Goal: Task Accomplishment & Management: Complete application form

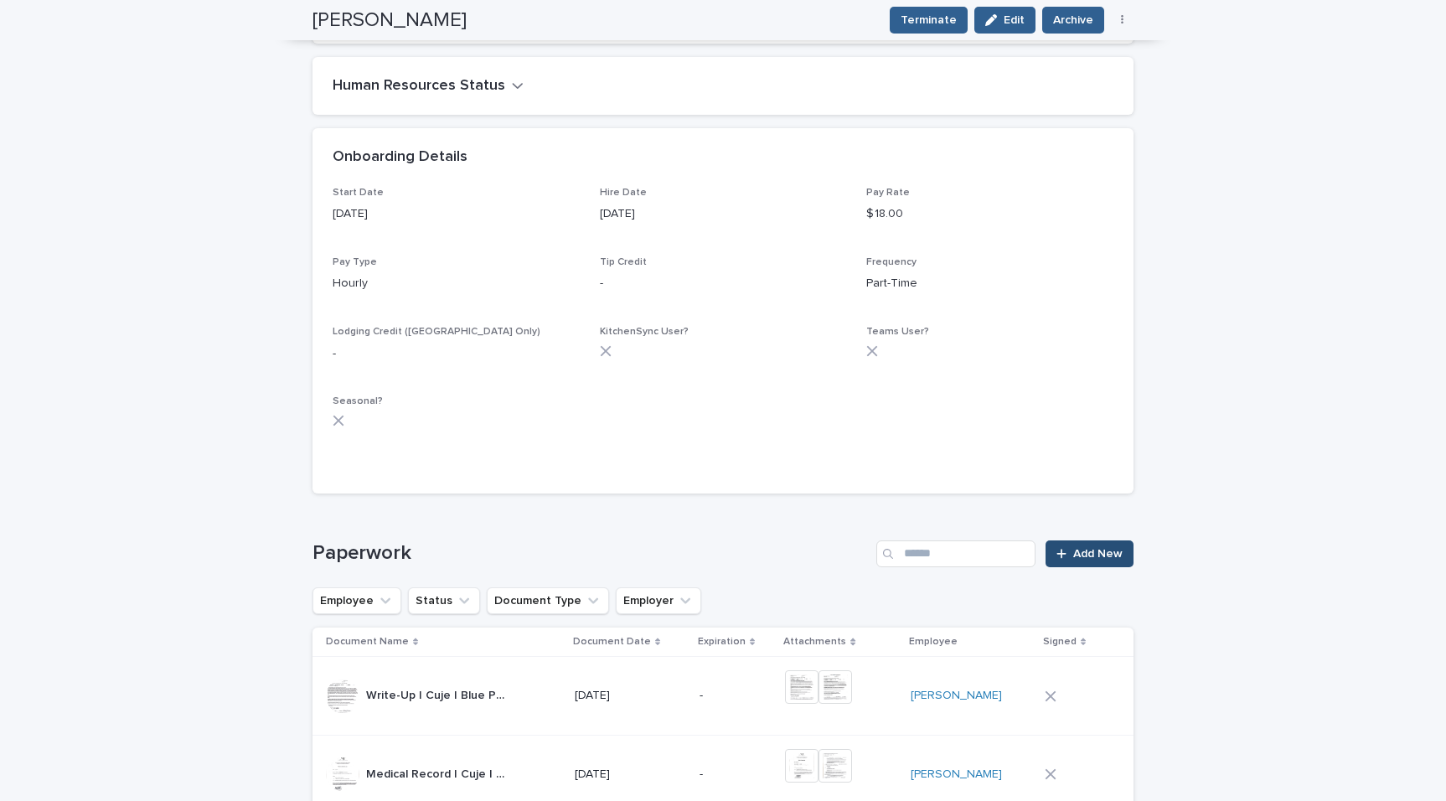
scroll to position [788, 0]
click at [1111, 554] on span "Add New" at bounding box center [1097, 555] width 49 height 12
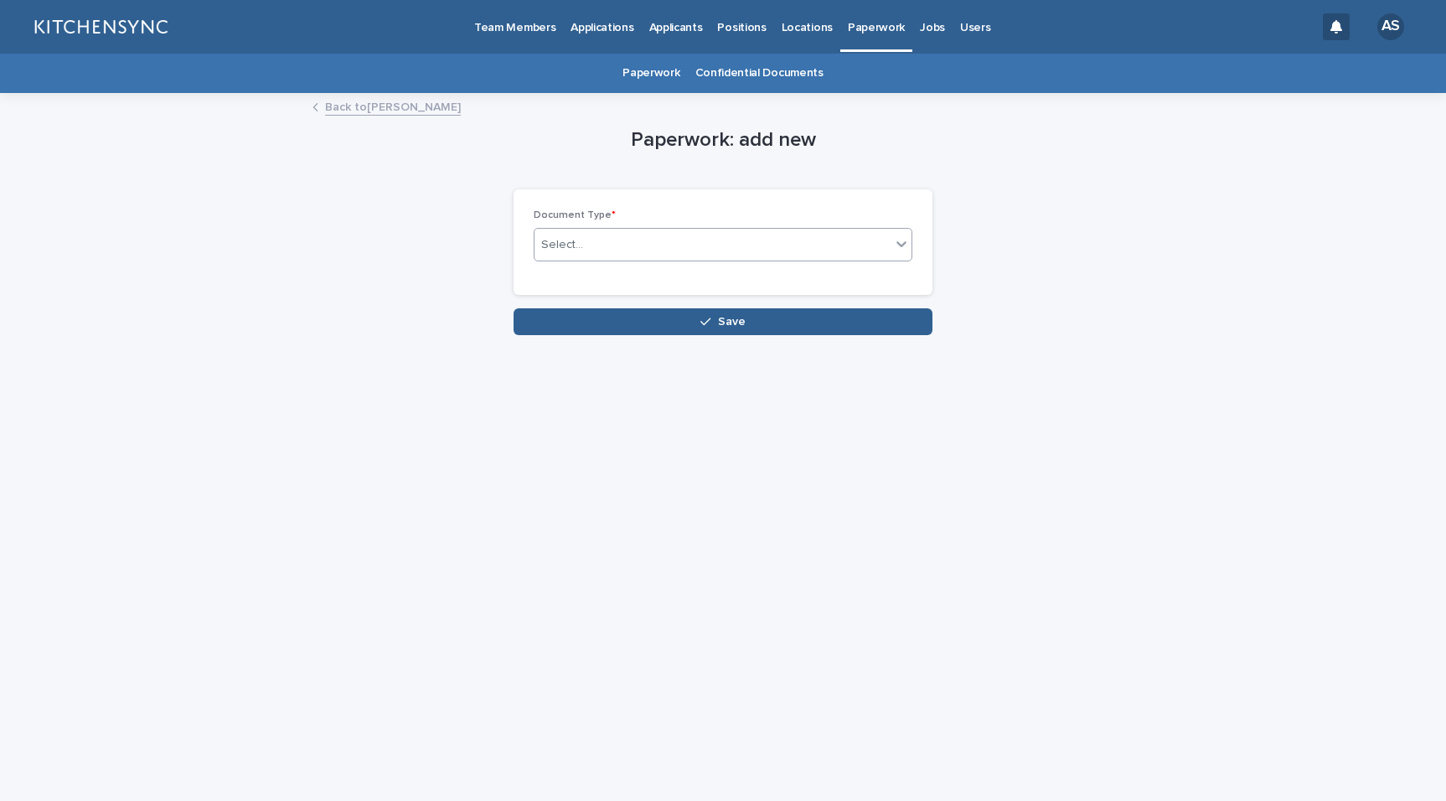
click at [702, 250] on div "Select..." at bounding box center [712, 245] width 356 height 28
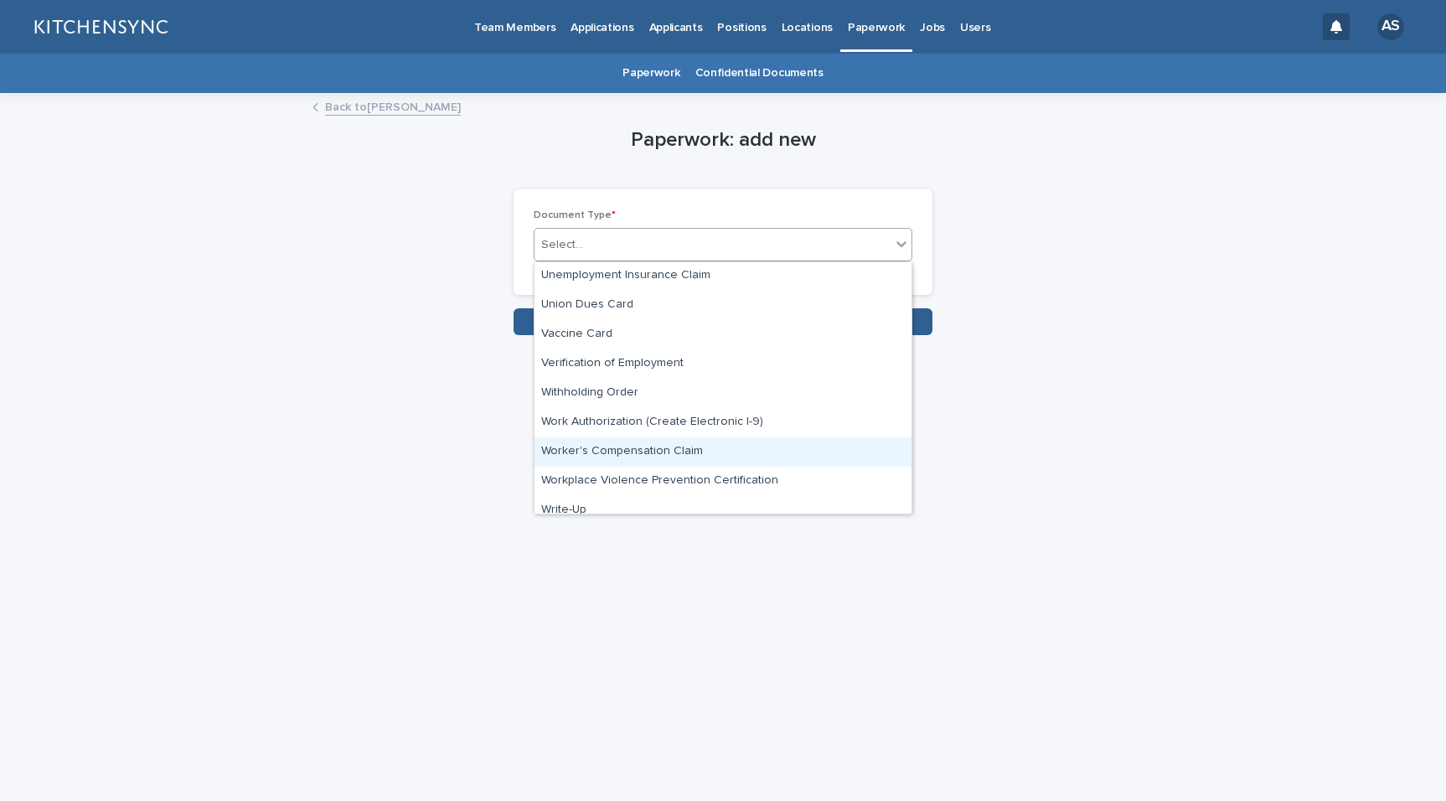
scroll to position [1126, 0]
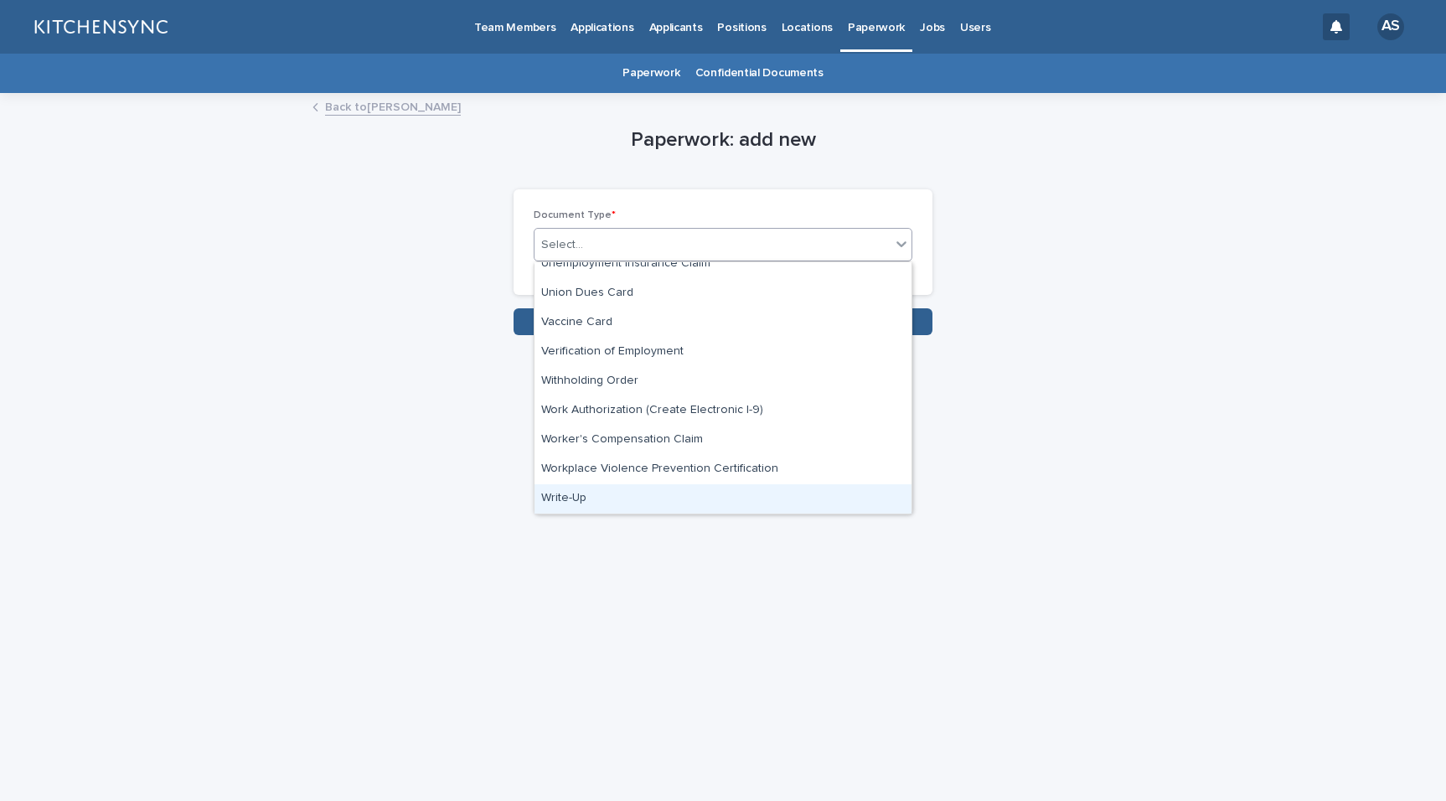
click at [694, 487] on div "Write-Up" at bounding box center [722, 498] width 377 height 29
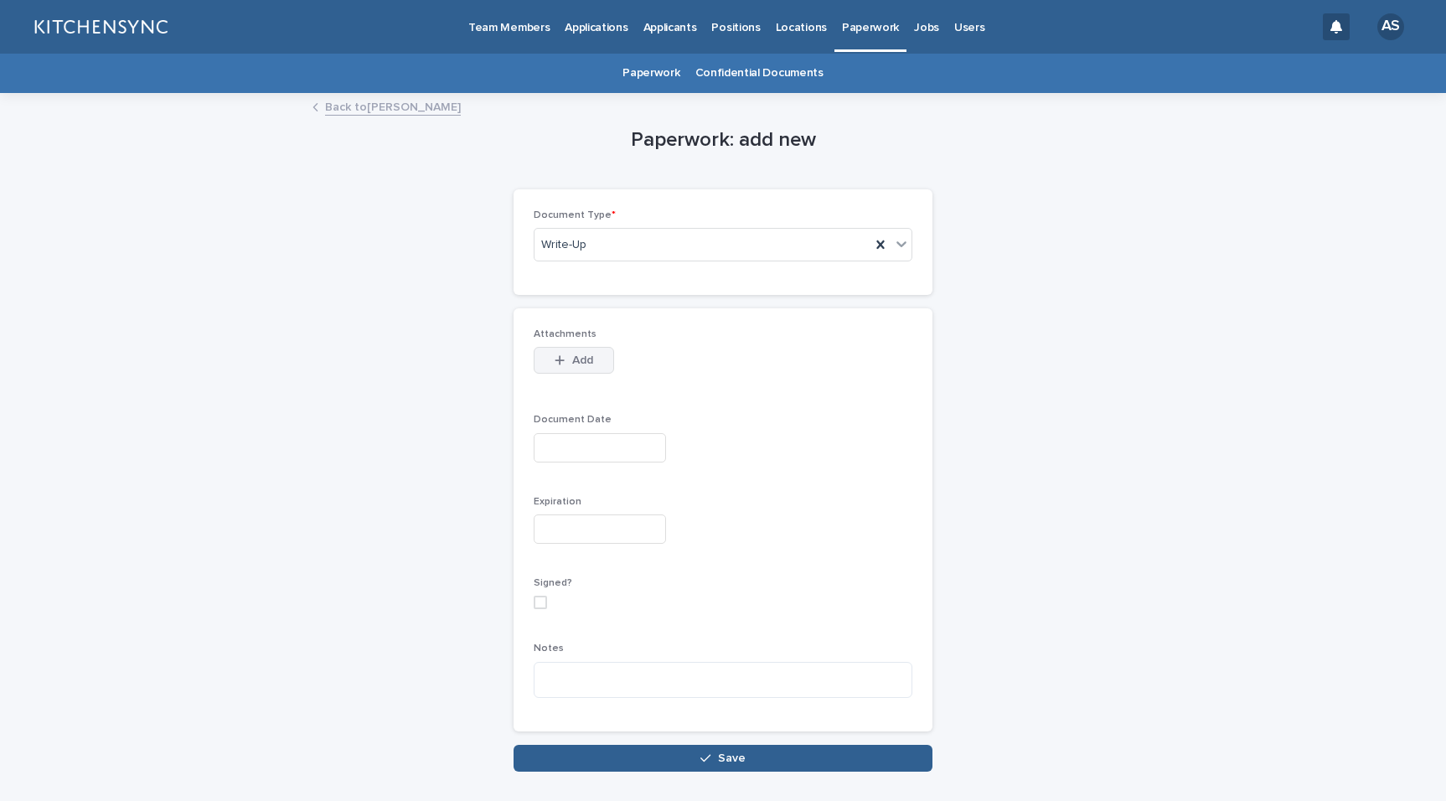
click at [593, 363] on button "Add" at bounding box center [573, 360] width 80 height 27
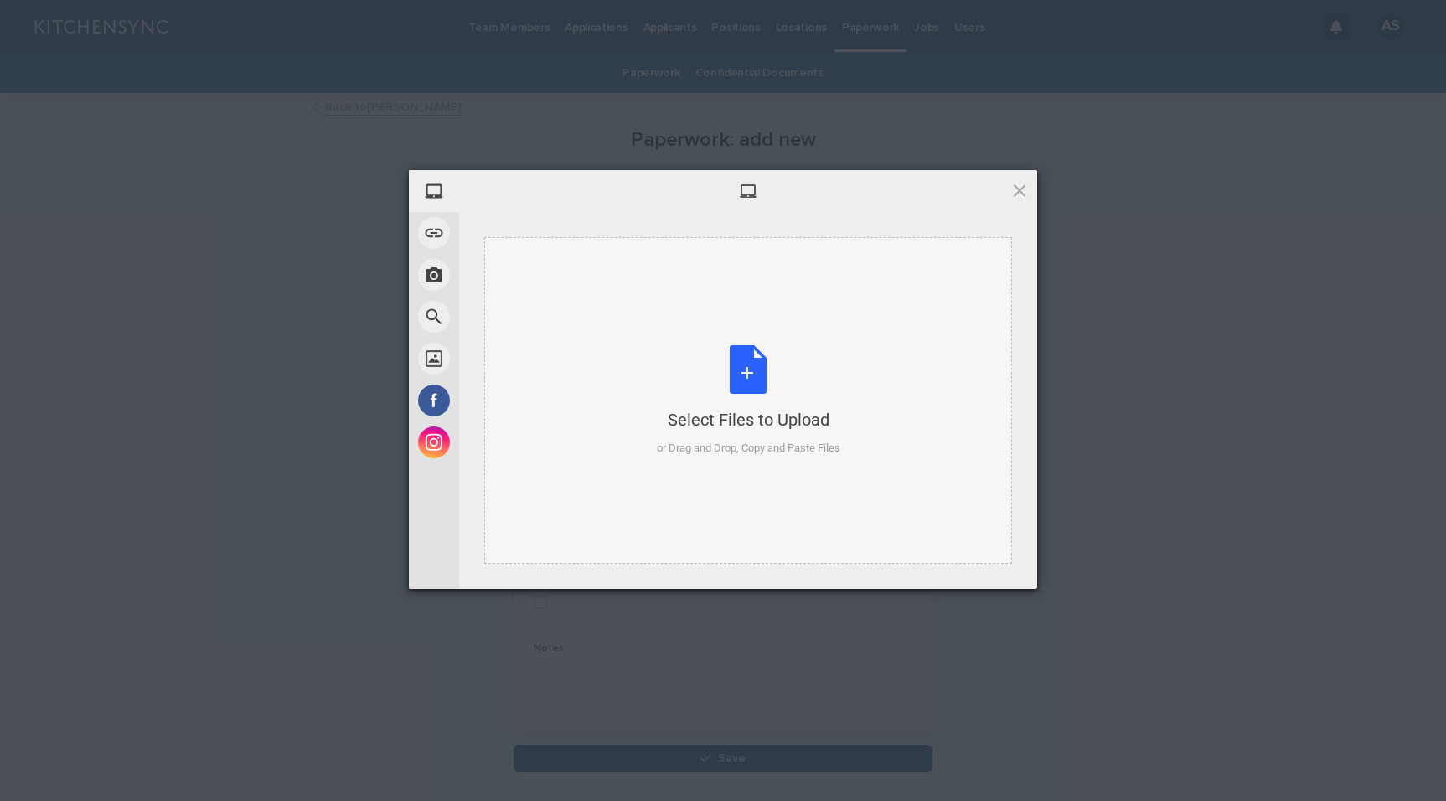
click at [745, 368] on div "Select Files to Upload or Drag and Drop, Copy and Paste Files" at bounding box center [748, 400] width 183 height 111
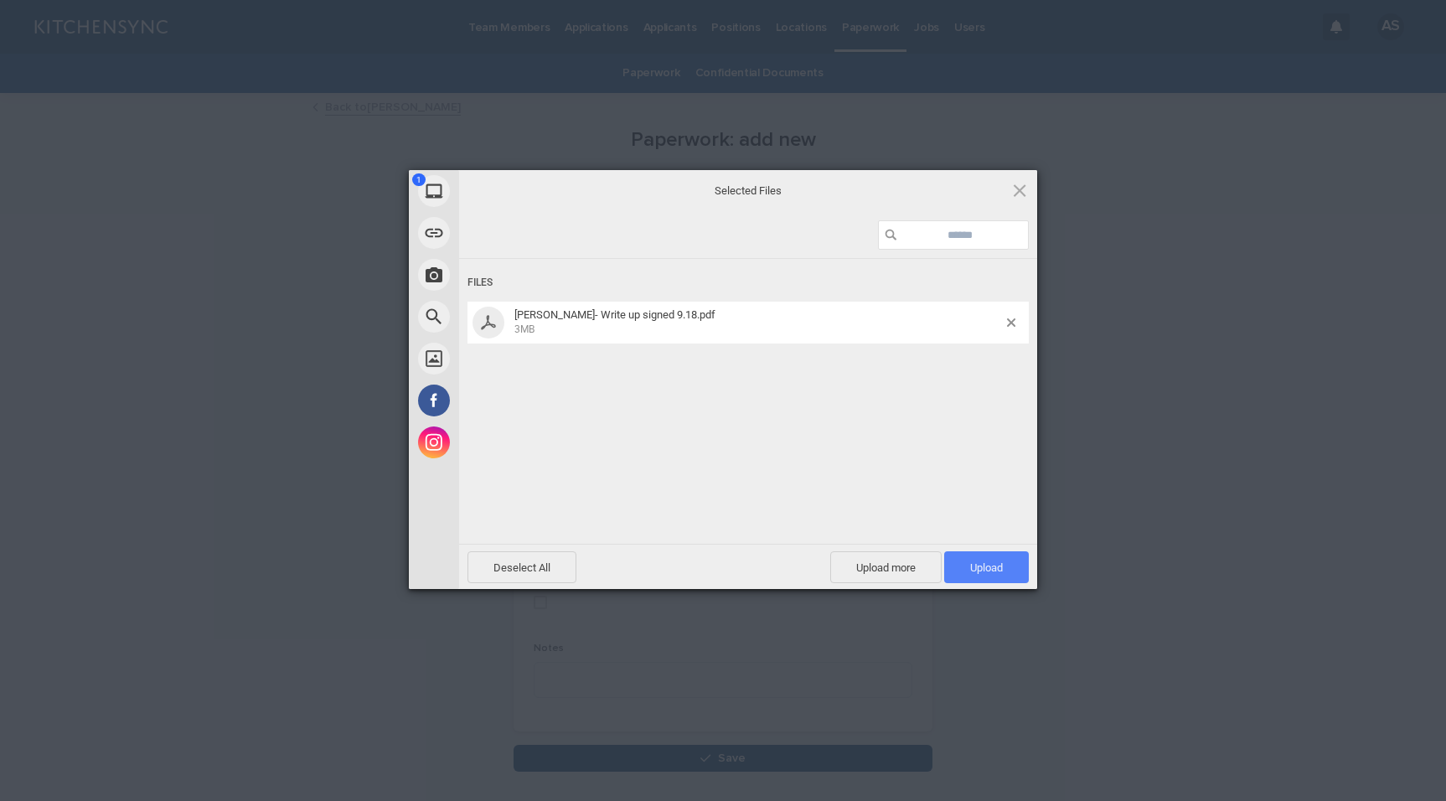
click at [1002, 578] on span "Upload 1" at bounding box center [986, 567] width 85 height 32
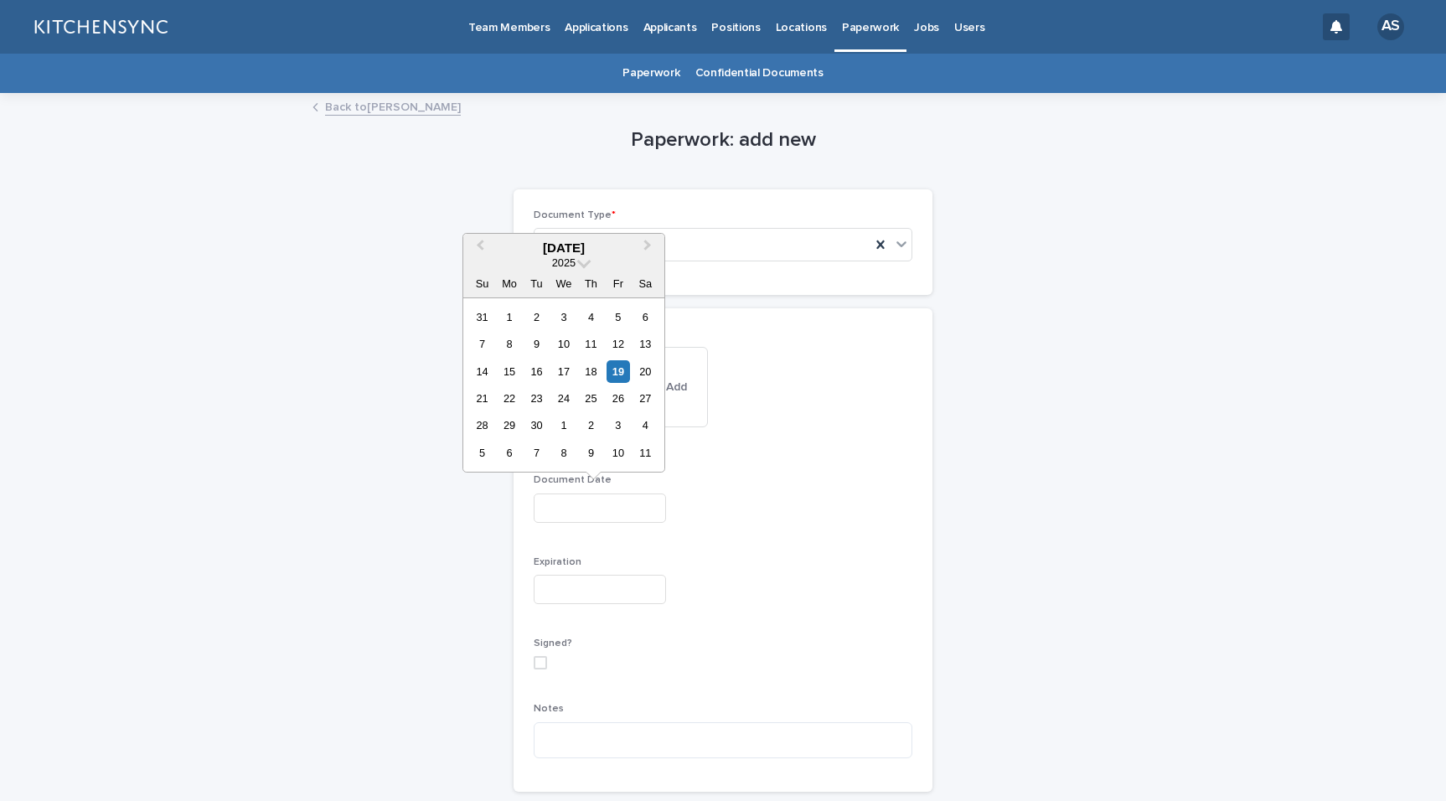
click at [607, 510] on input "text" at bounding box center [599, 507] width 132 height 29
click at [599, 374] on div "18" at bounding box center [591, 371] width 23 height 23
type input "**********"
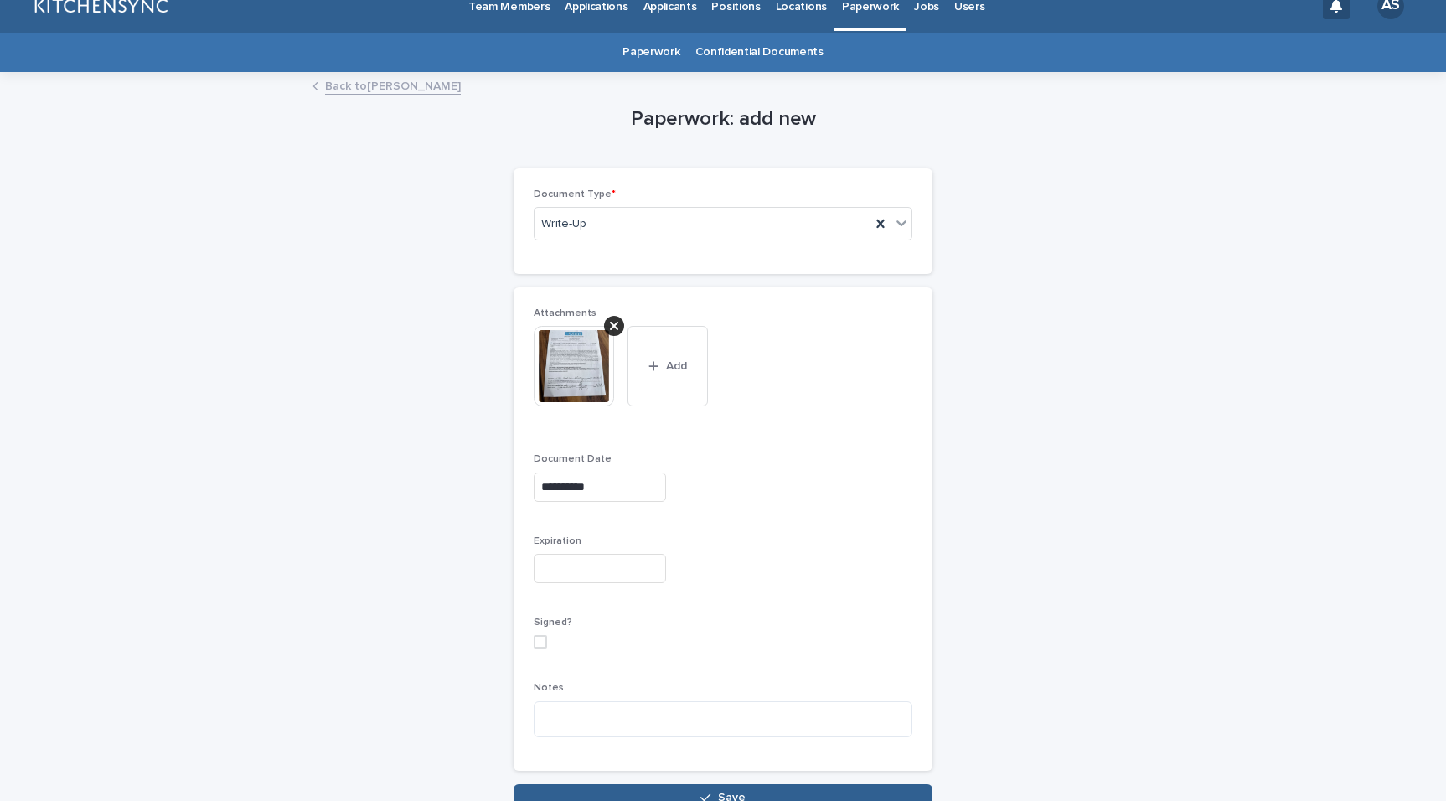
scroll to position [115, 0]
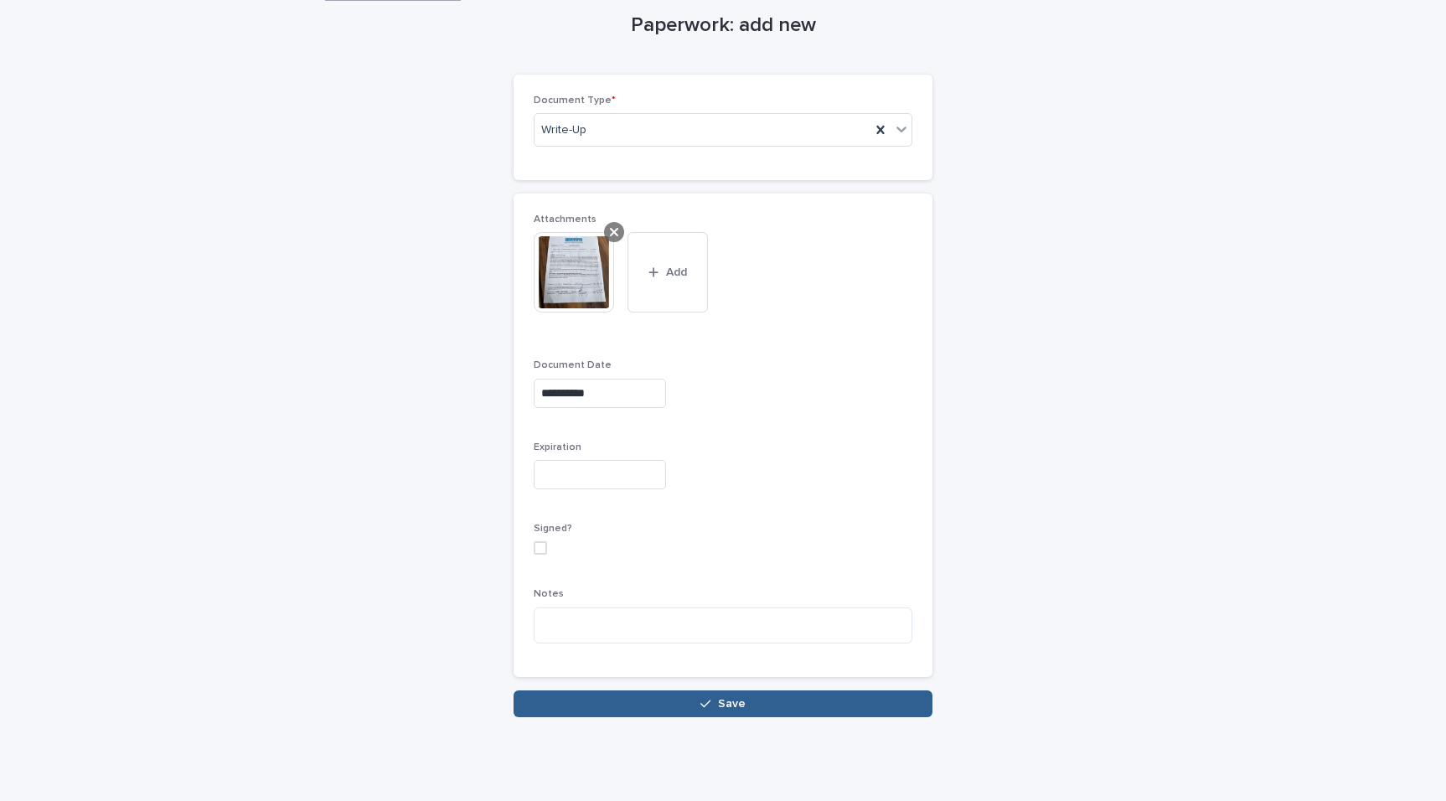
click at [610, 226] on icon at bounding box center [614, 231] width 8 height 13
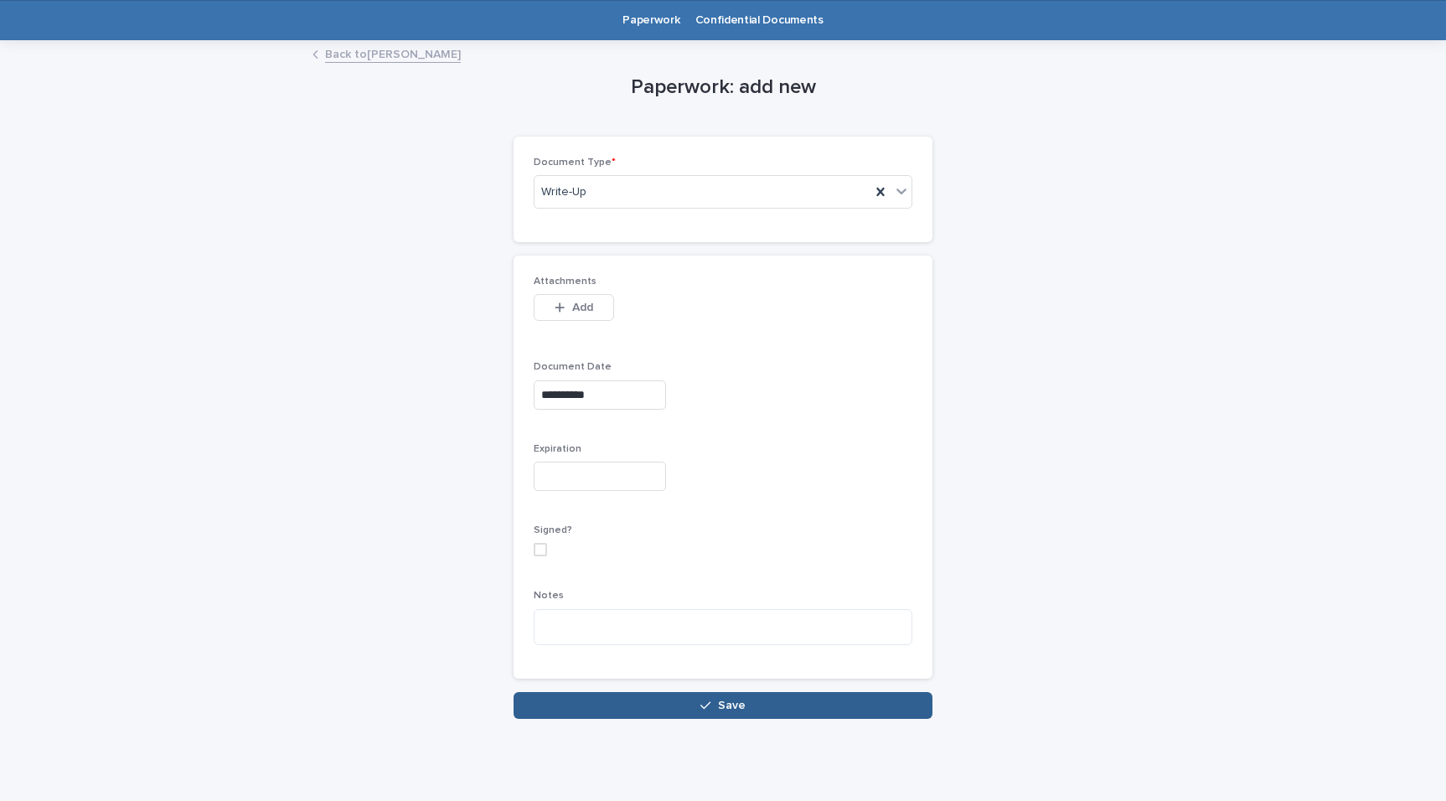
scroll to position [0, 0]
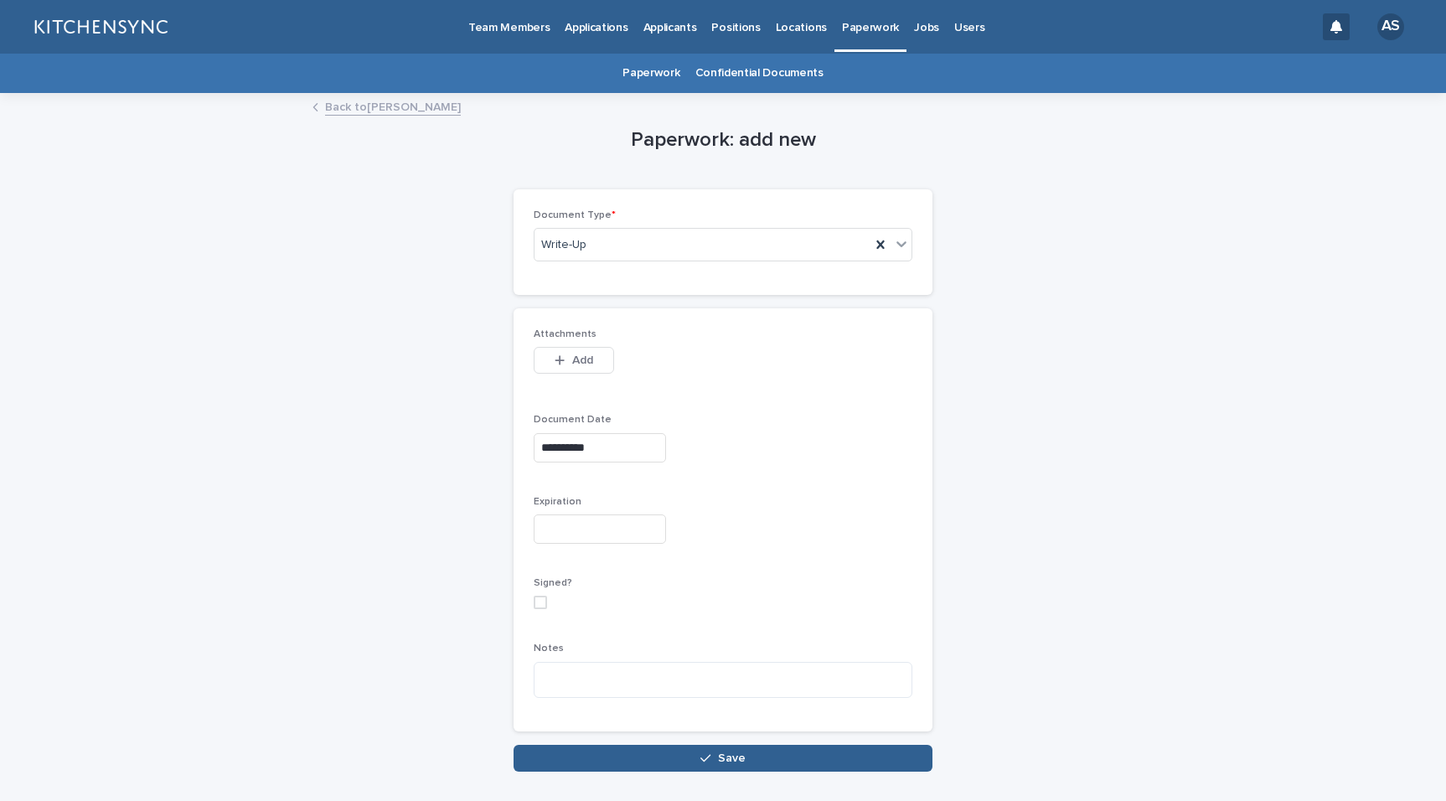
click at [369, 108] on link "Back to [PERSON_NAME]" at bounding box center [393, 105] width 136 height 19
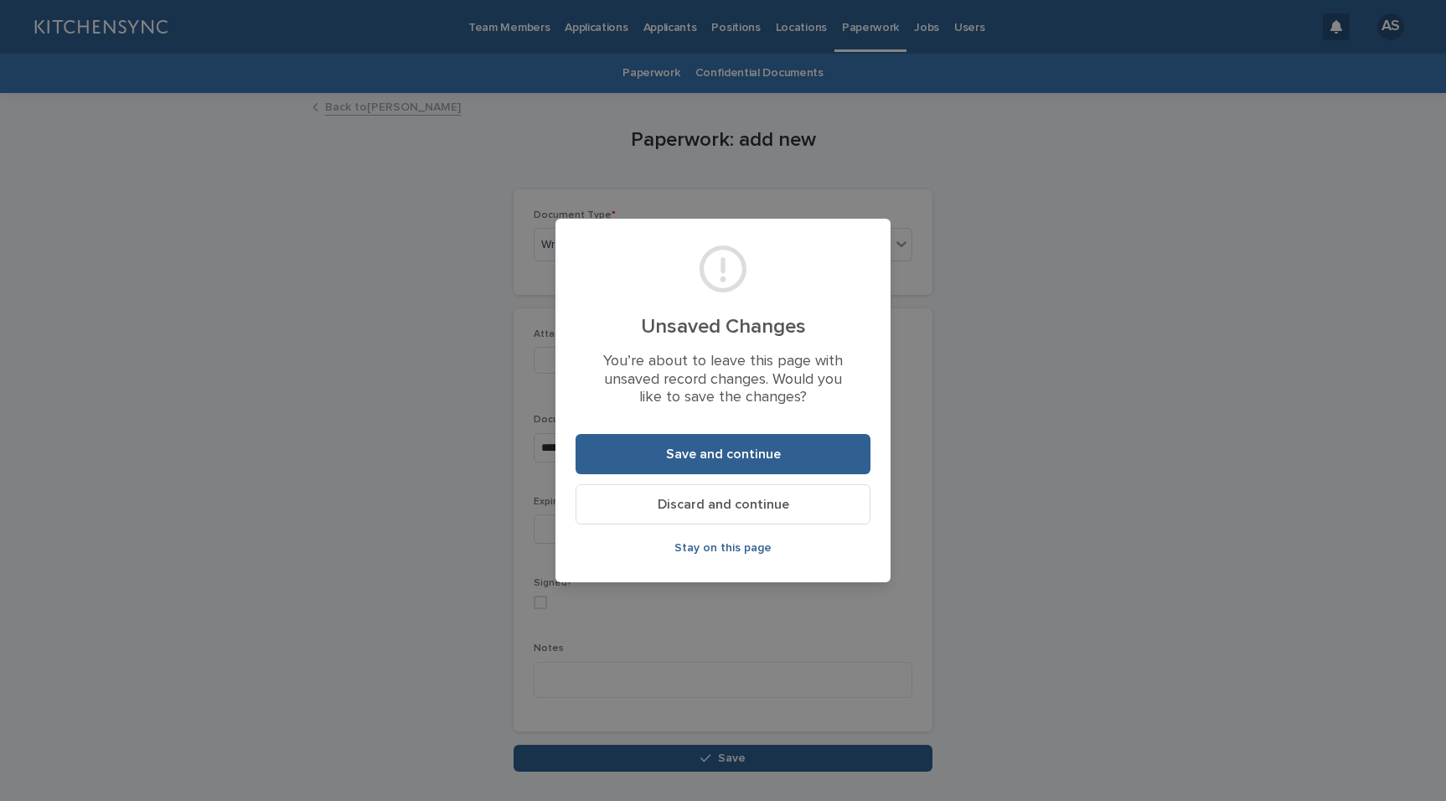
click at [732, 508] on span "Discard and continue" at bounding box center [722, 503] width 131 height 13
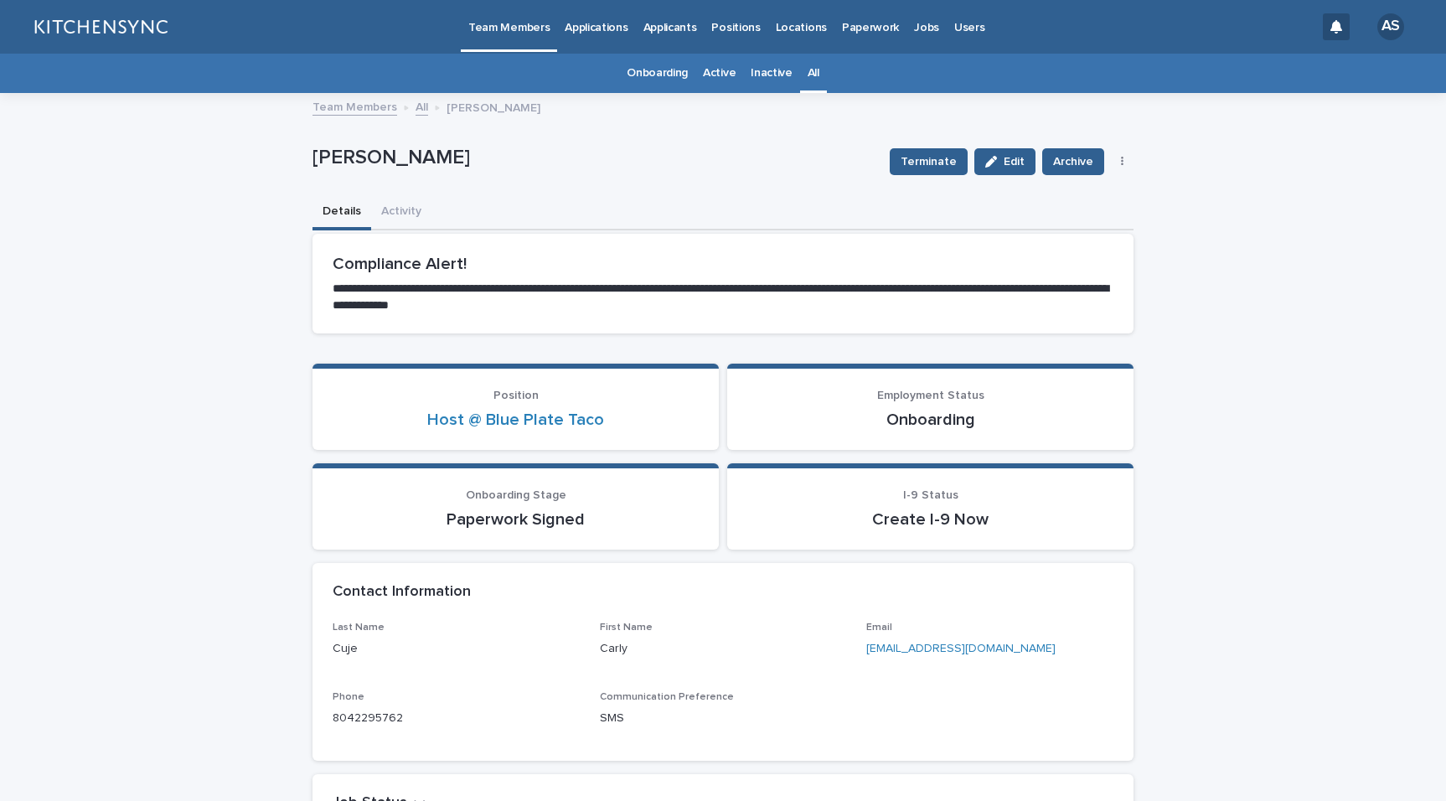
scroll to position [54, 0]
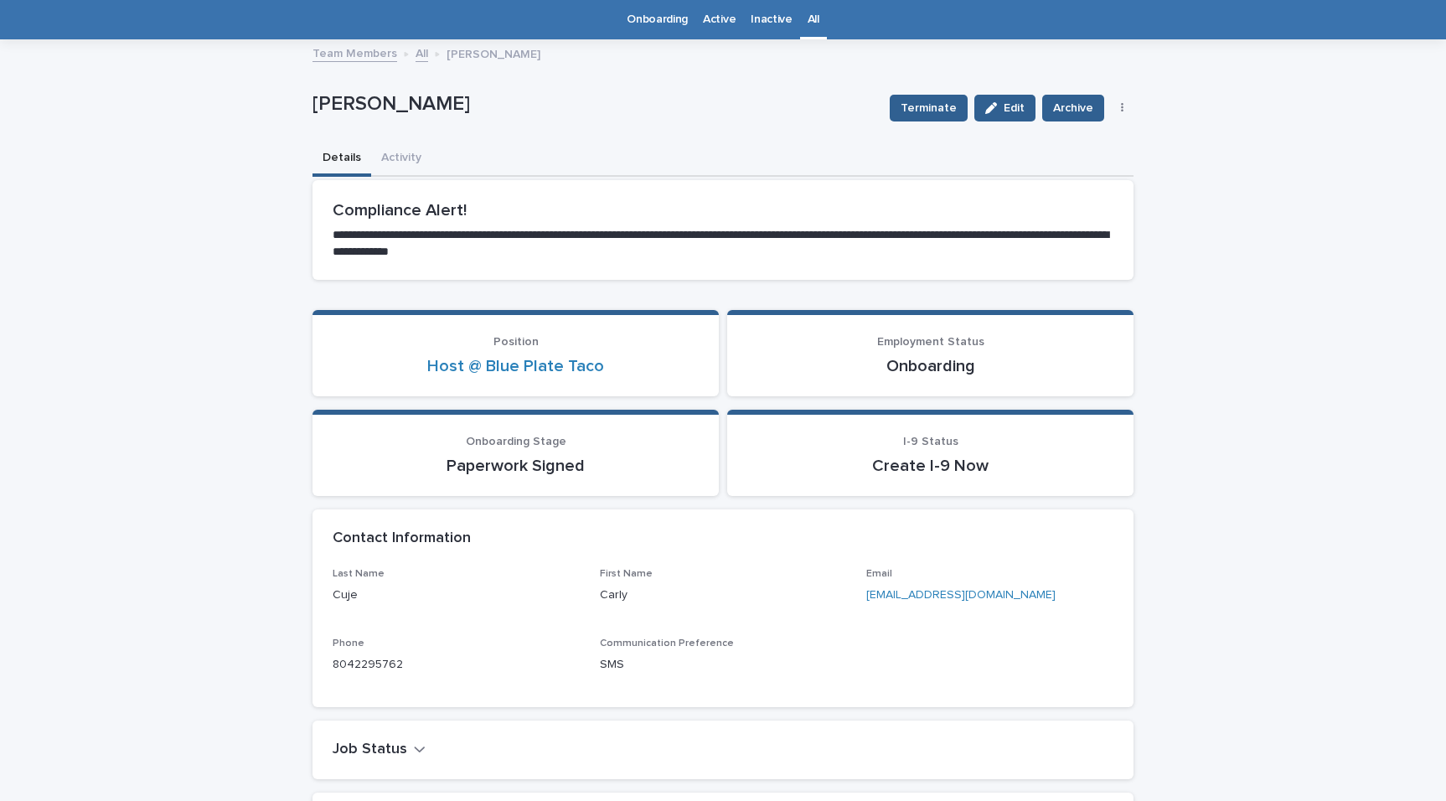
click at [812, 23] on div "All" at bounding box center [813, 19] width 27 height 39
click at [808, 13] on link "All" at bounding box center [813, 19] width 12 height 39
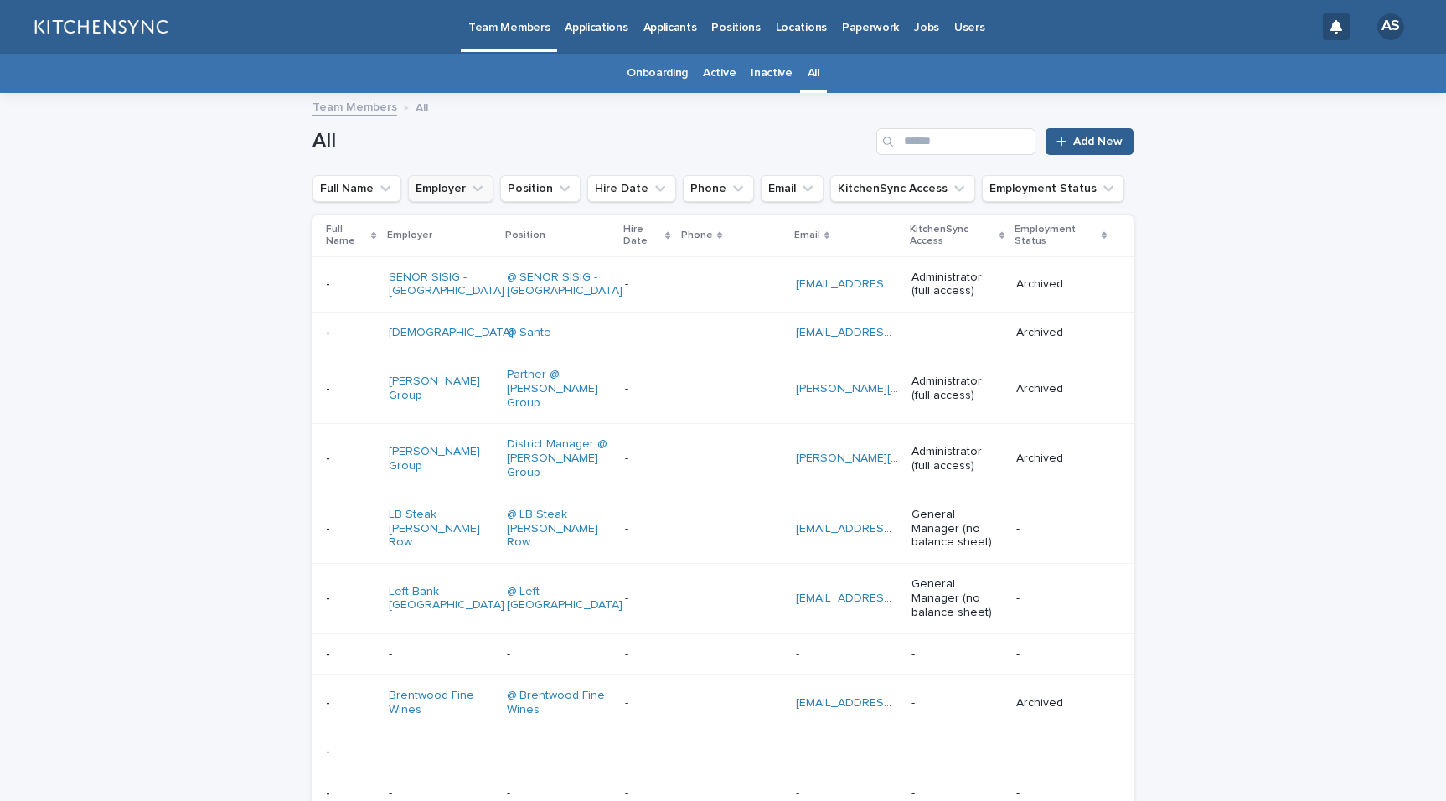
click at [443, 192] on button "Employer" at bounding box center [450, 188] width 85 height 27
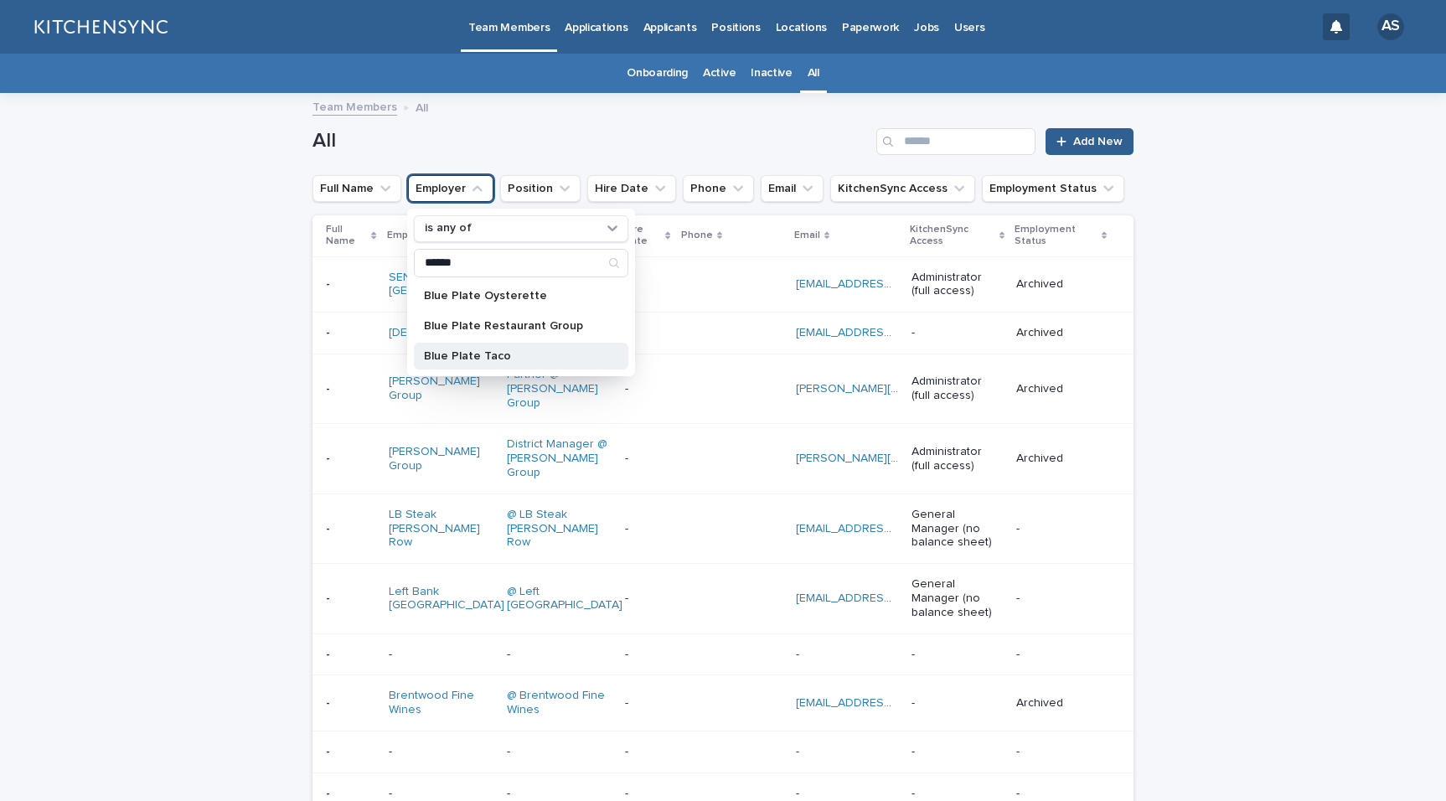
type input "******"
click at [500, 366] on div "Blue Plate Taco" at bounding box center [521, 356] width 214 height 27
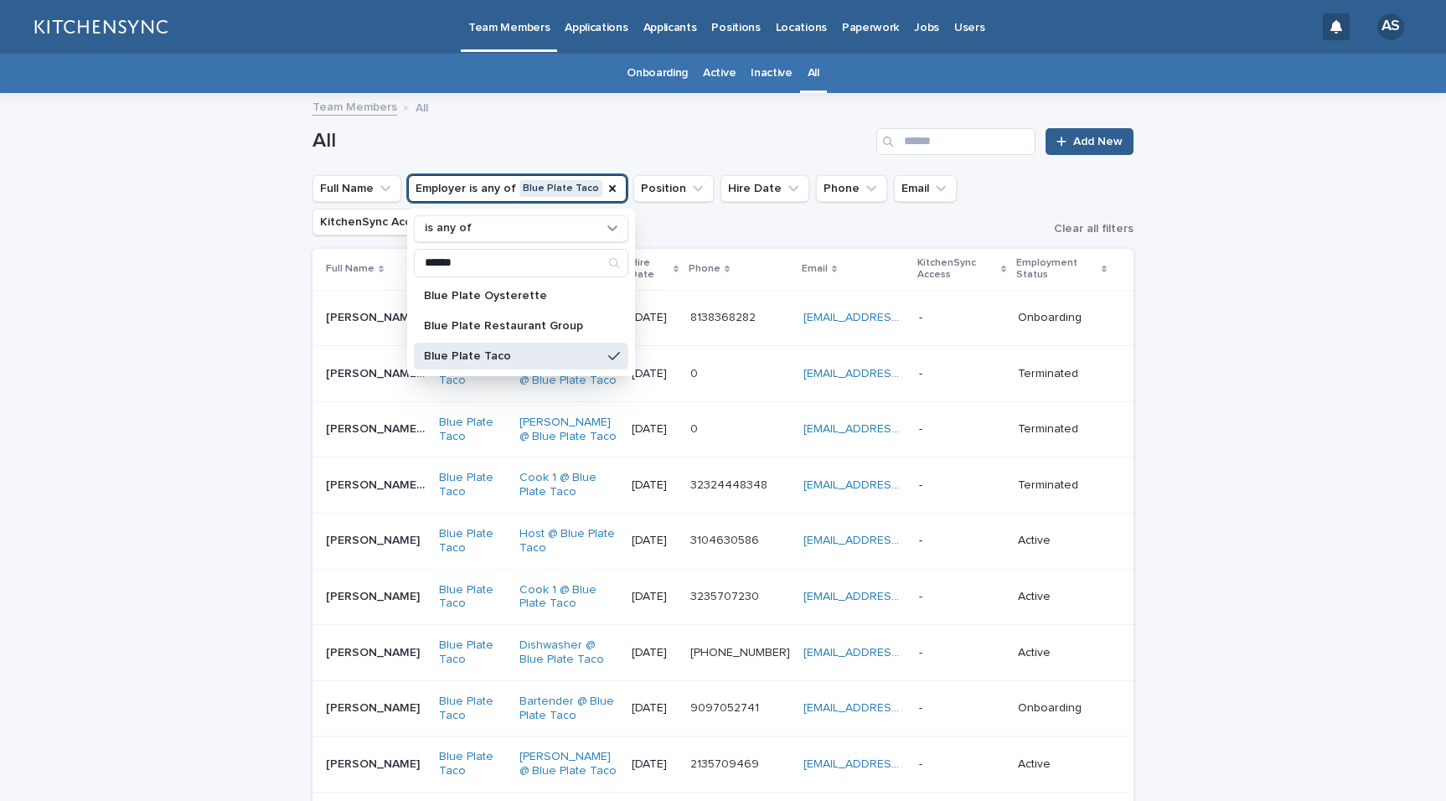
click at [516, 142] on h1 "All" at bounding box center [590, 141] width 557 height 24
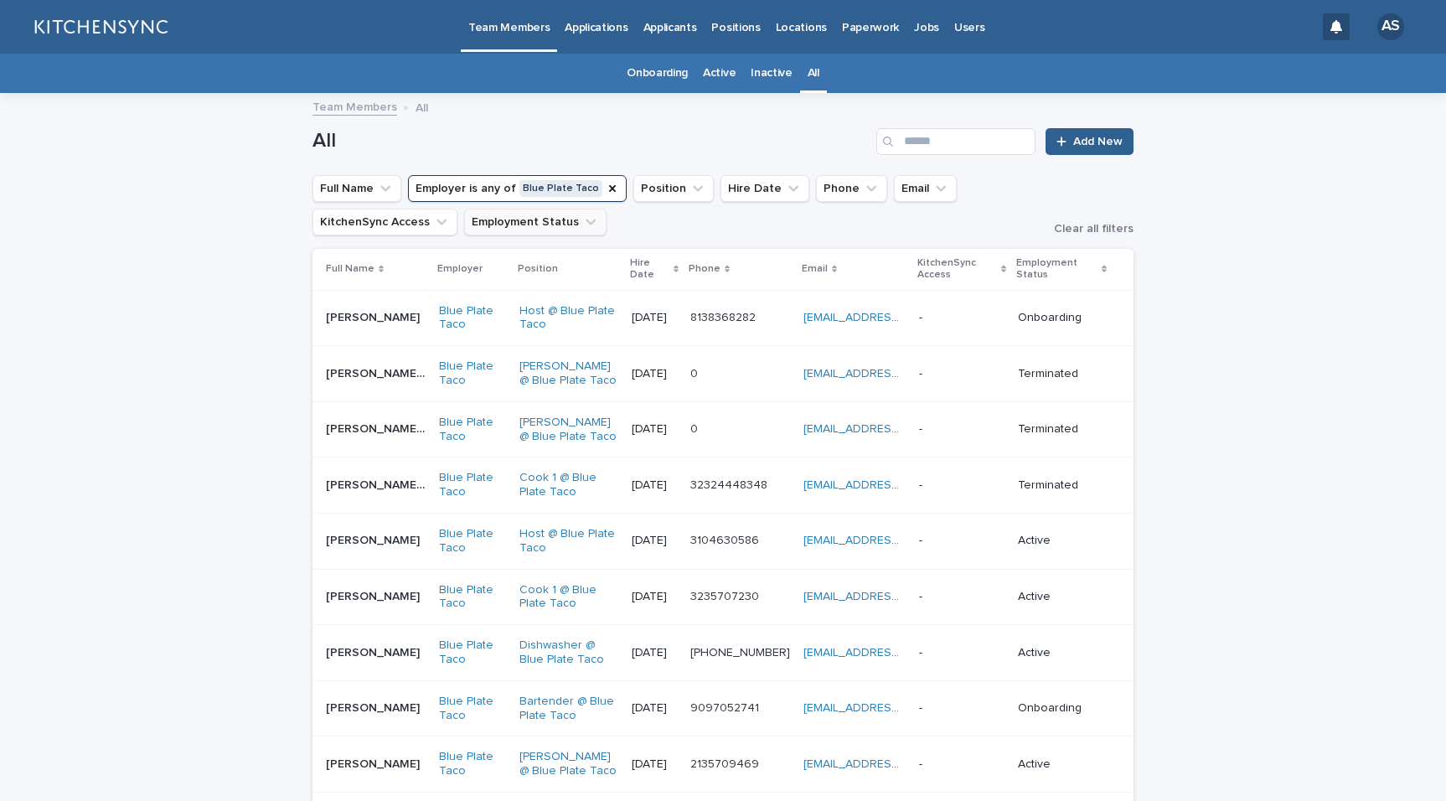
click at [582, 229] on icon "Employment Status" at bounding box center [590, 222] width 17 height 17
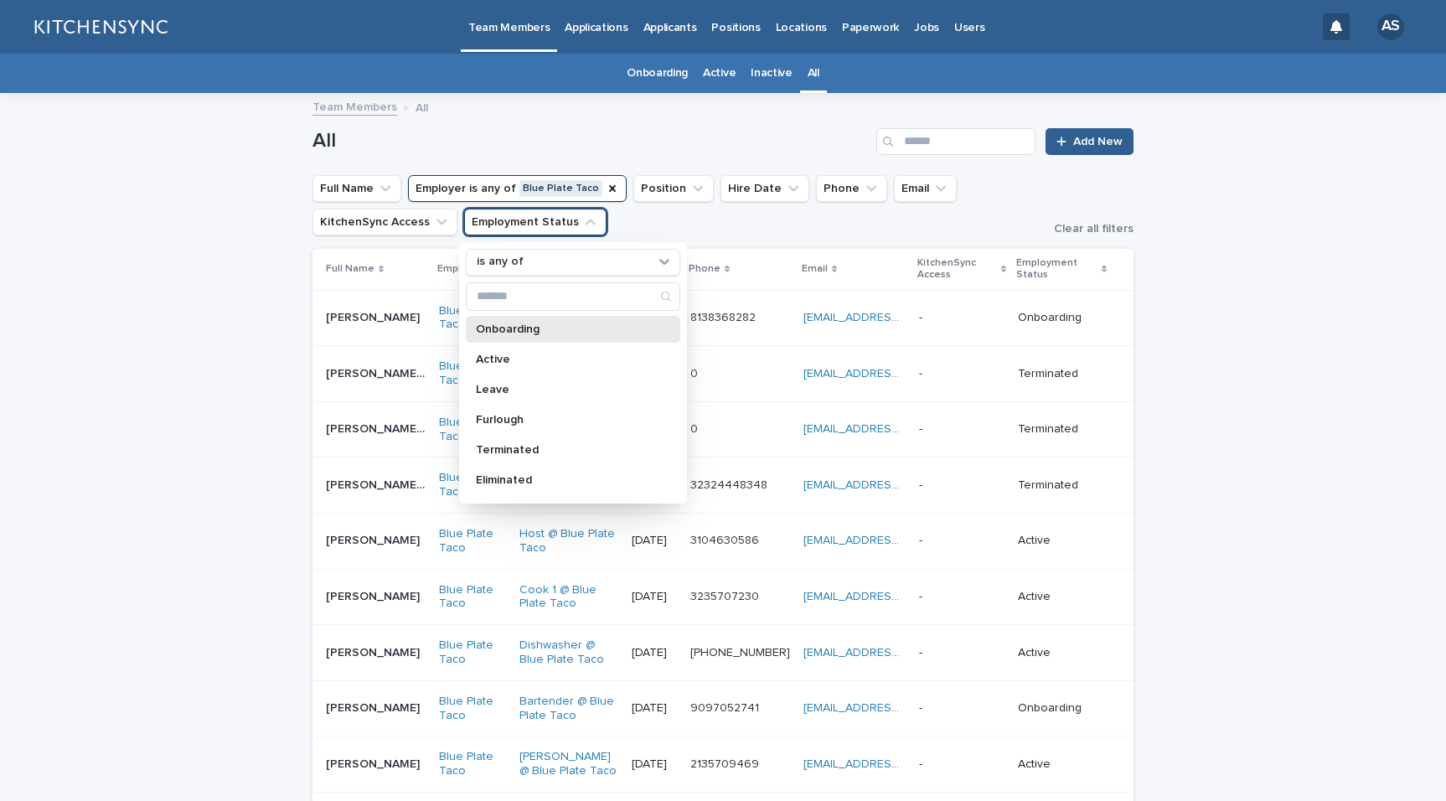
click at [529, 334] on p "Onboarding" at bounding box center [565, 329] width 178 height 12
click at [527, 349] on div "Active" at bounding box center [573, 359] width 214 height 27
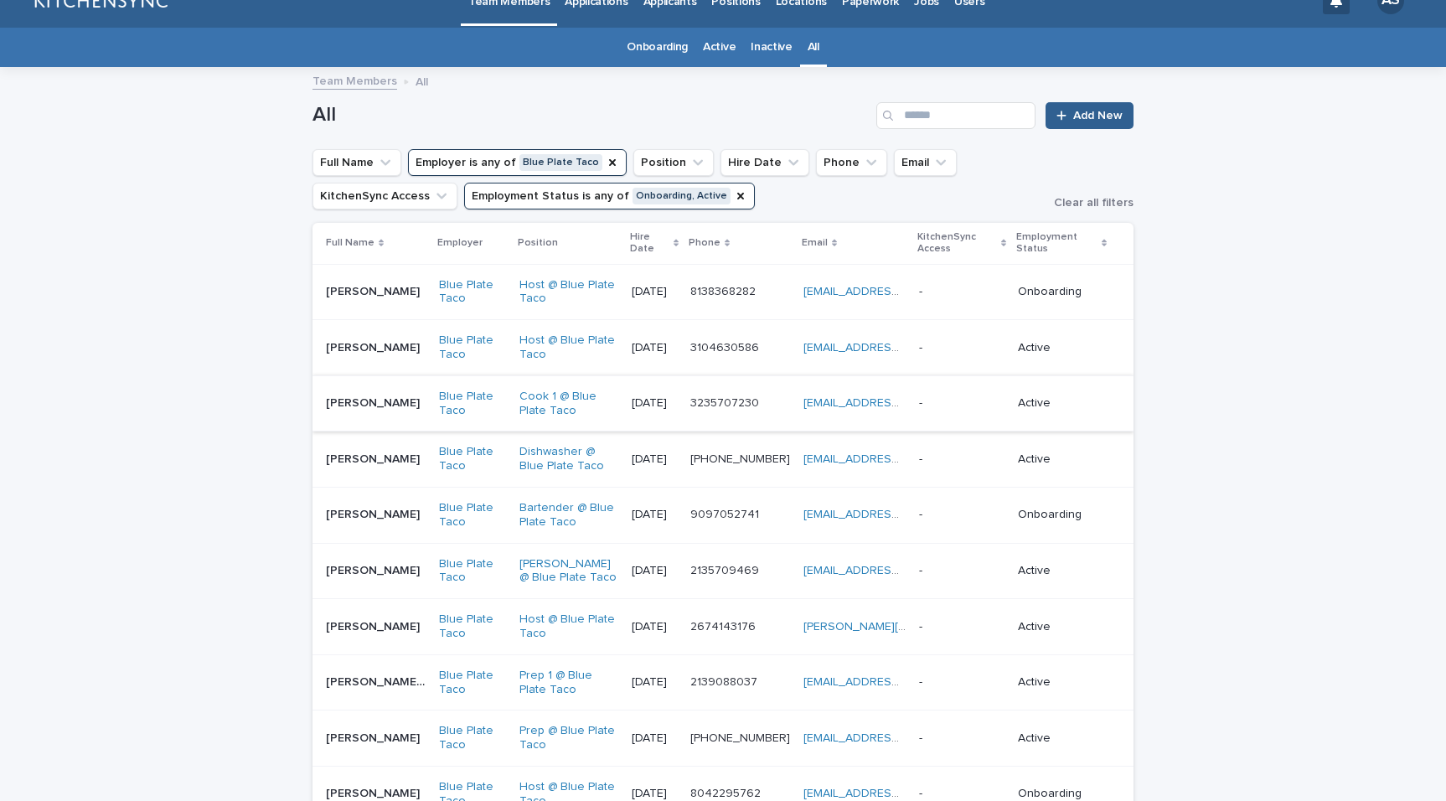
scroll to position [28, 0]
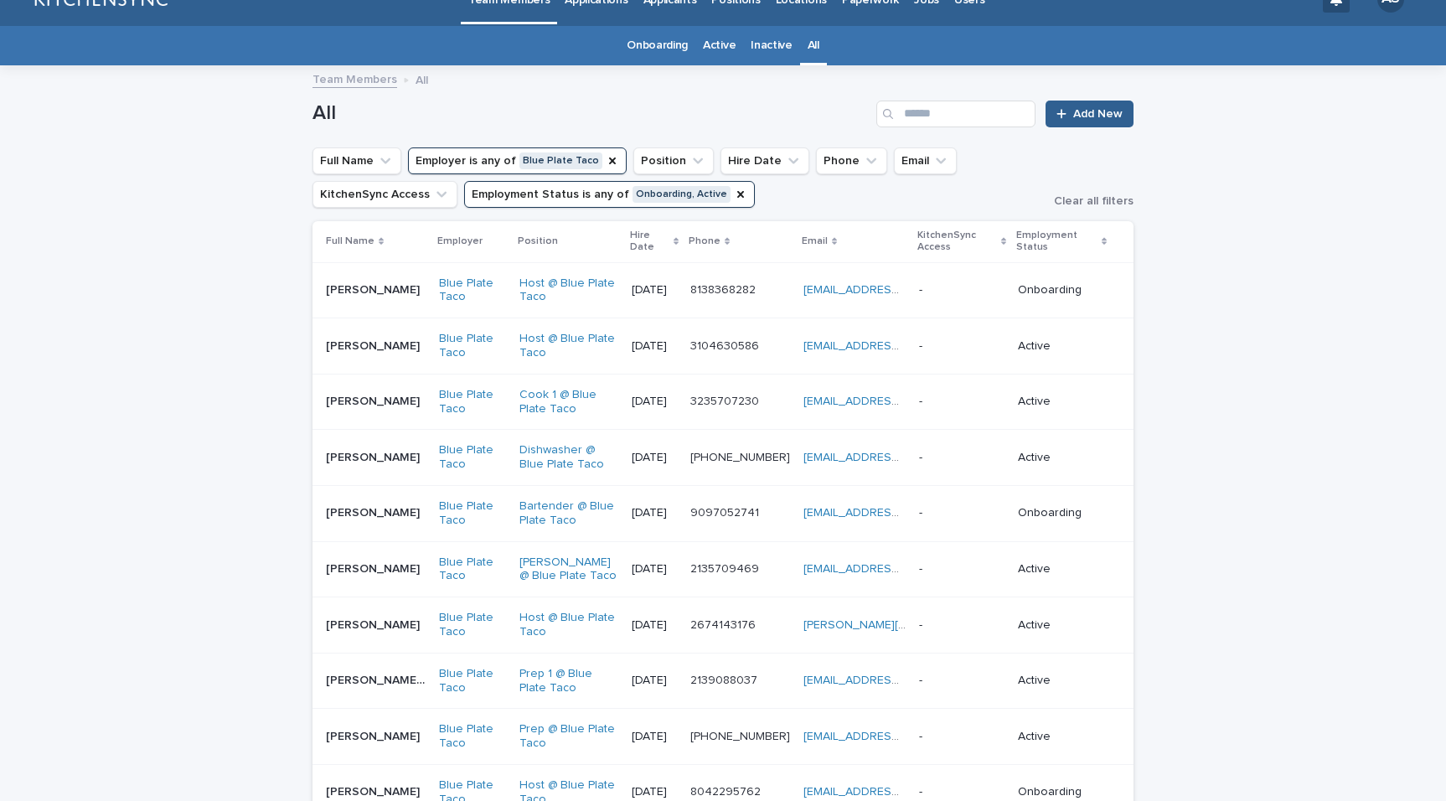
click at [379, 239] on icon at bounding box center [381, 241] width 5 height 8
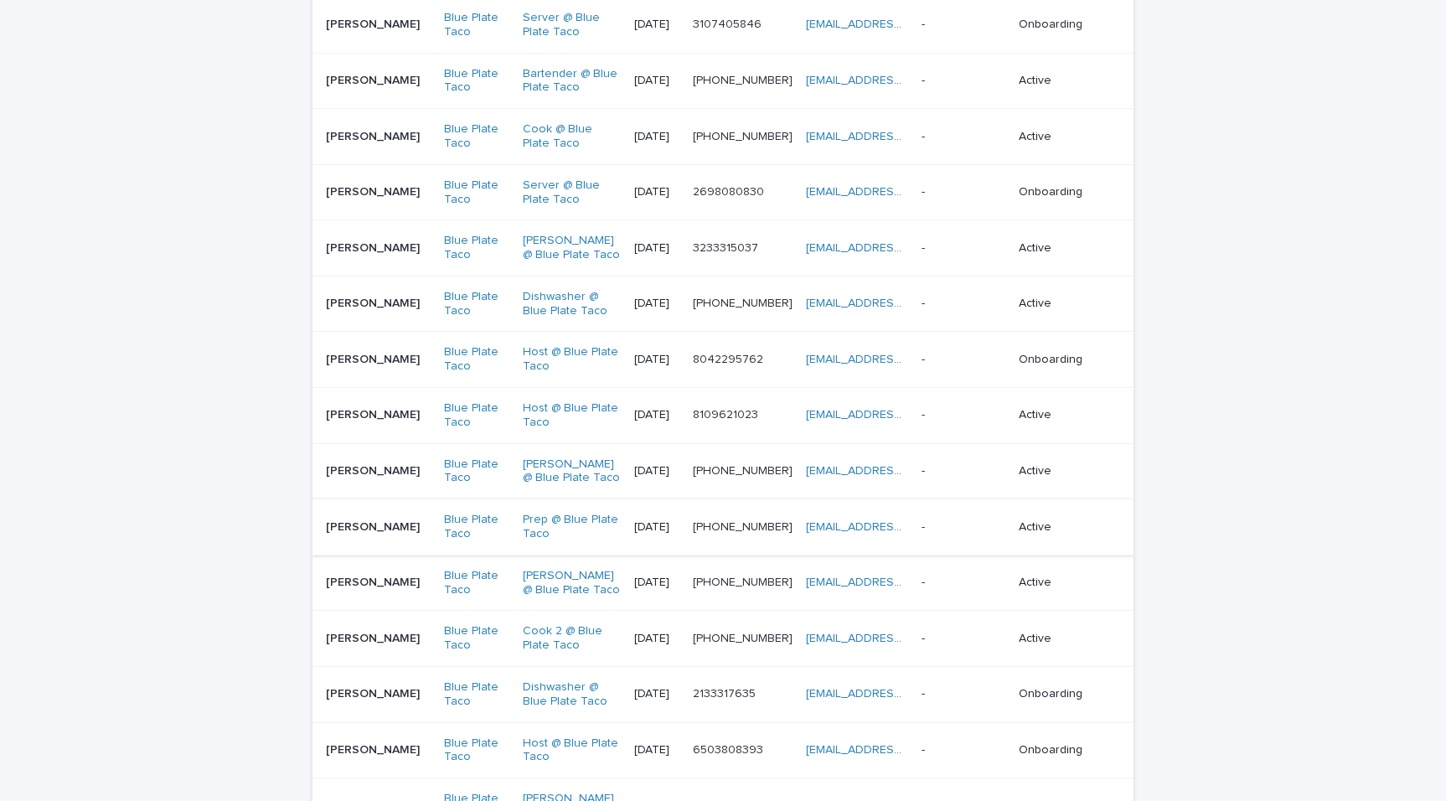
scroll to position [792, 0]
click at [374, 209] on td "[PERSON_NAME] [PERSON_NAME]" at bounding box center [374, 195] width 125 height 56
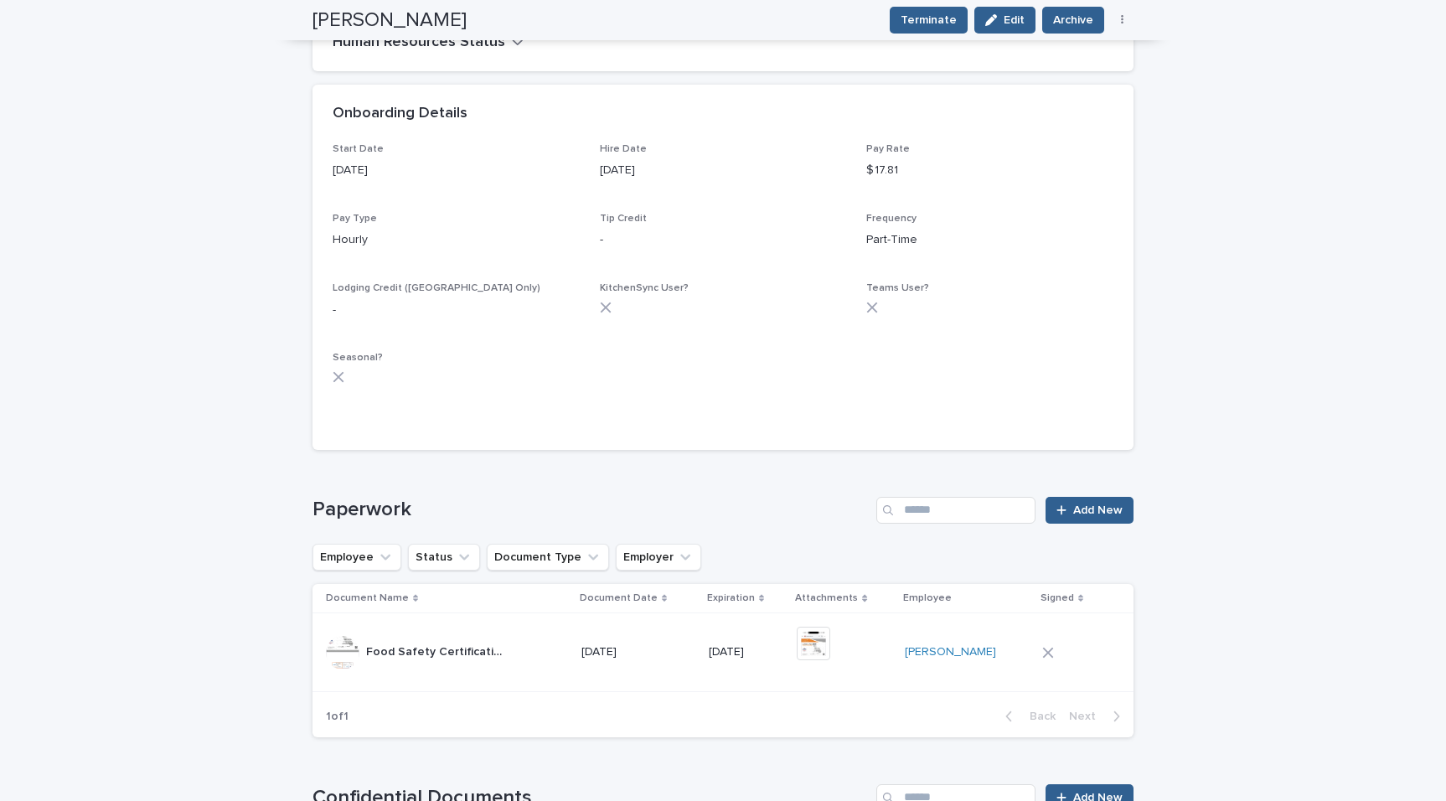
scroll to position [838, 0]
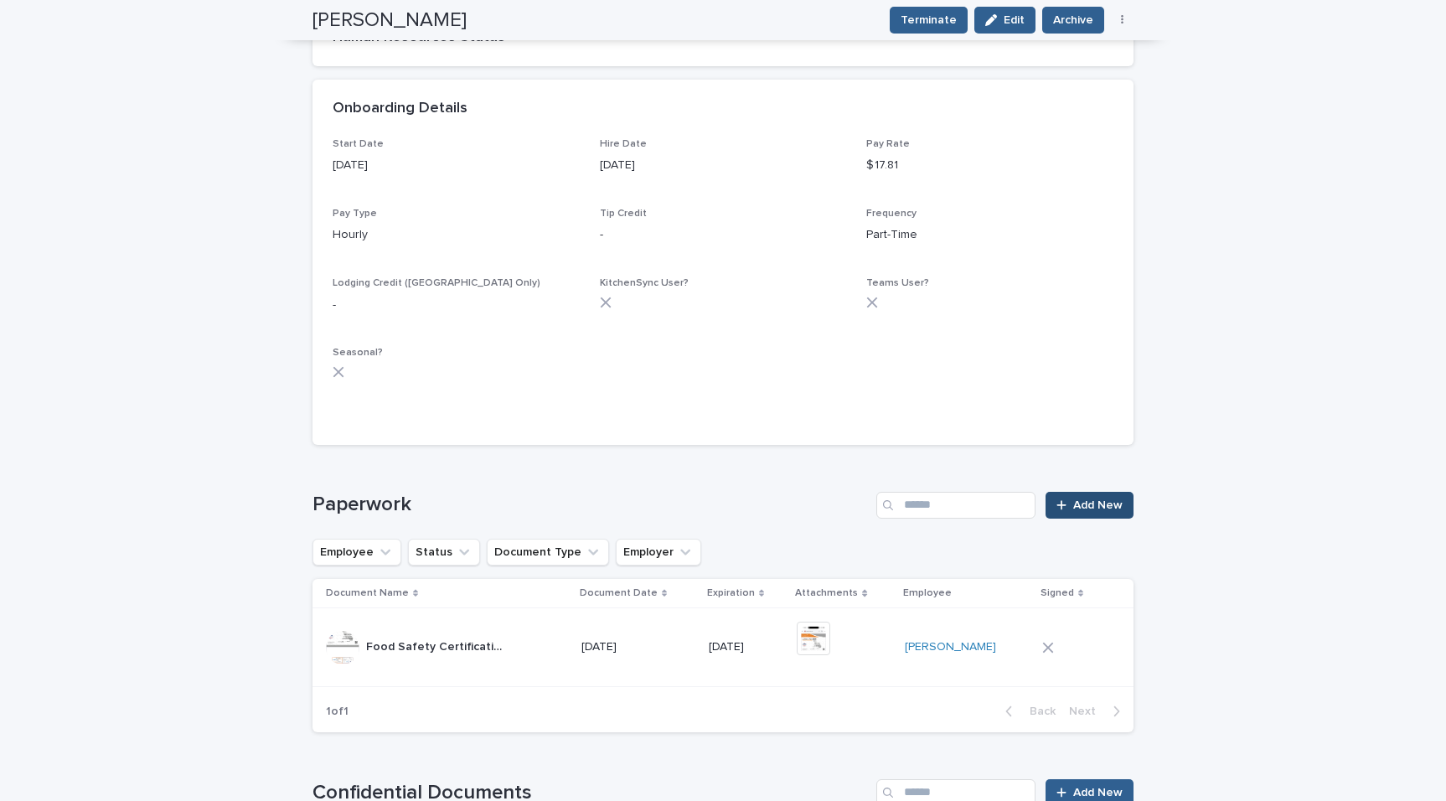
click at [1084, 503] on span "Add New" at bounding box center [1097, 505] width 49 height 12
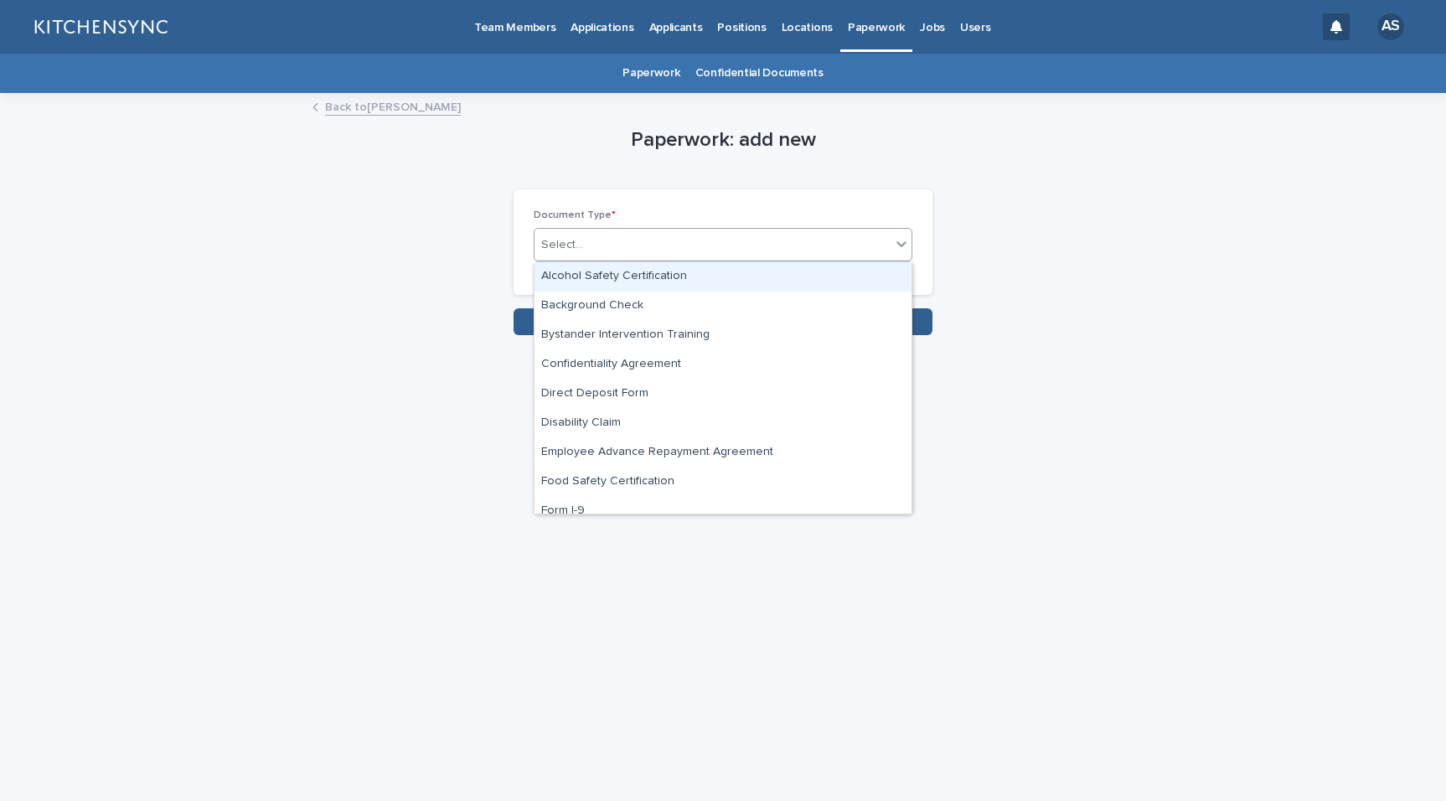
click at [683, 236] on div "Select..." at bounding box center [712, 245] width 356 height 28
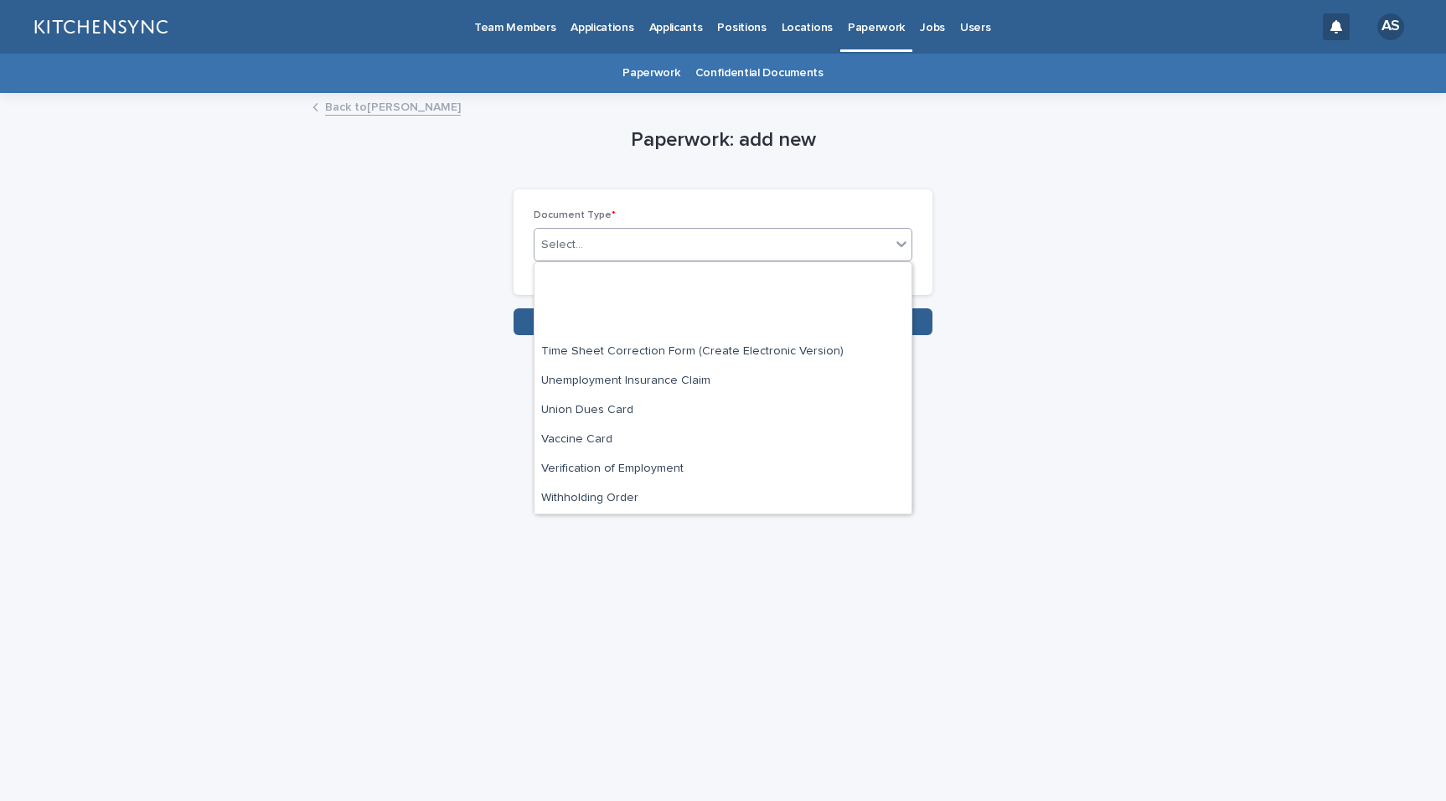
scroll to position [1126, 0]
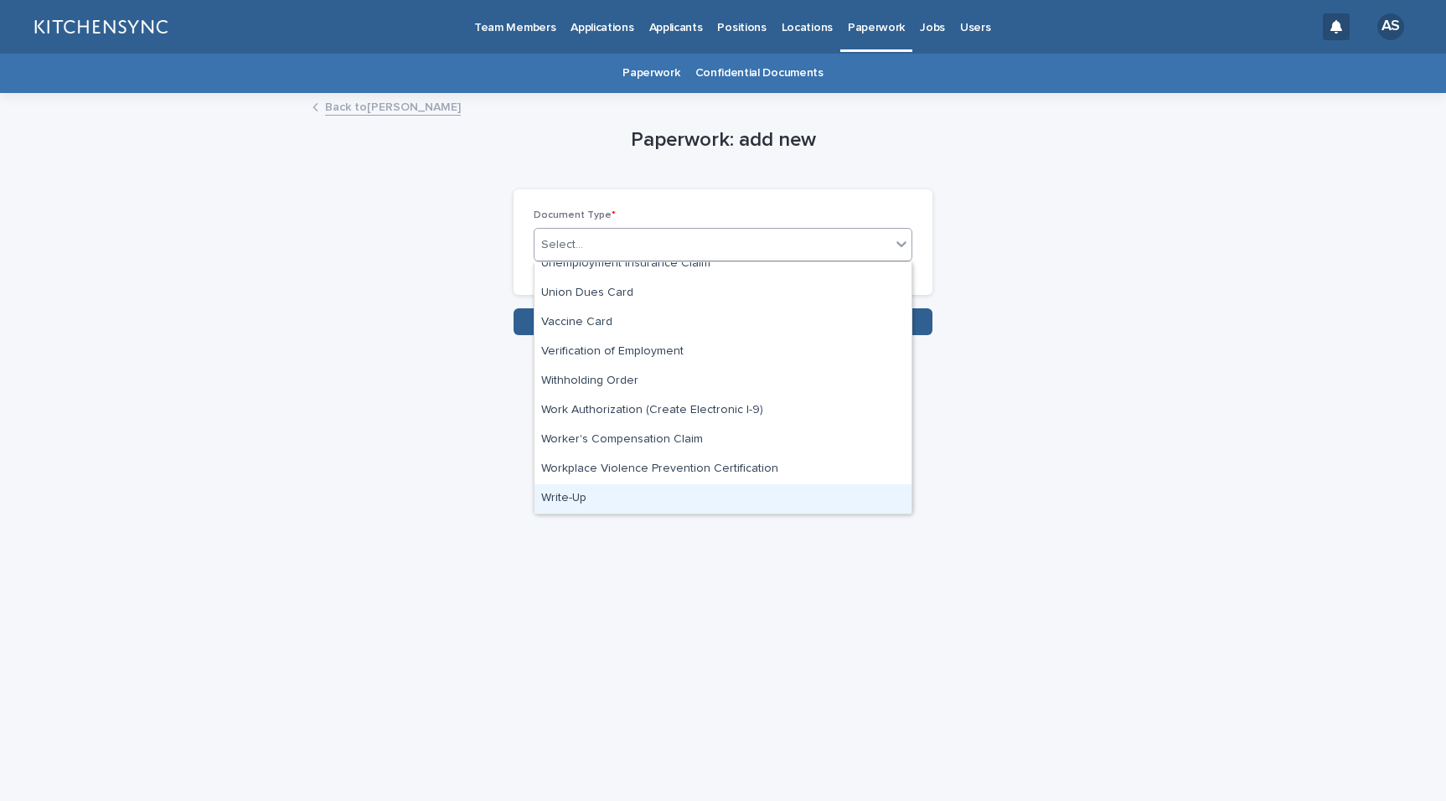
click at [719, 497] on div "Write-Up" at bounding box center [722, 498] width 377 height 29
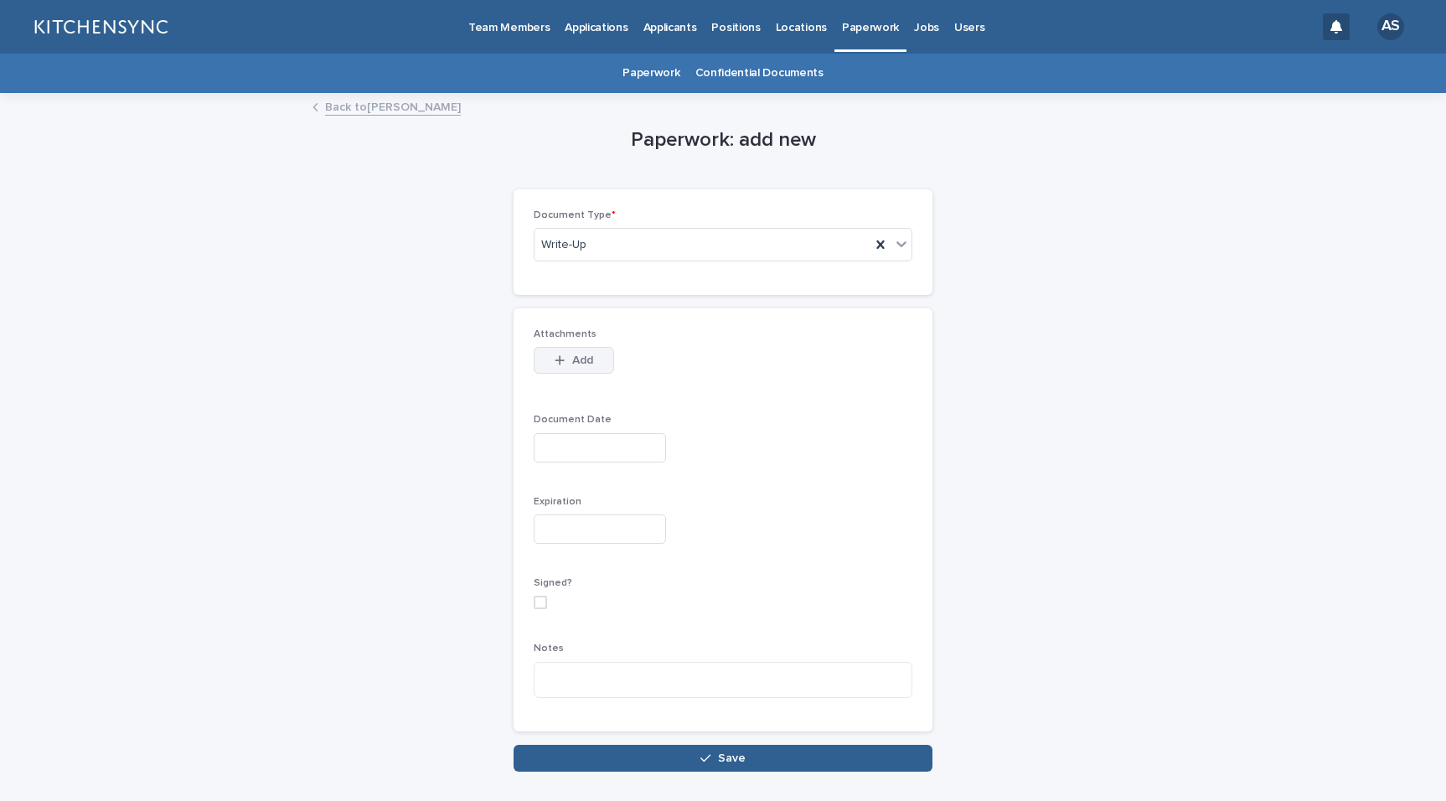
click at [562, 363] on div "button" at bounding box center [562, 360] width 17 height 12
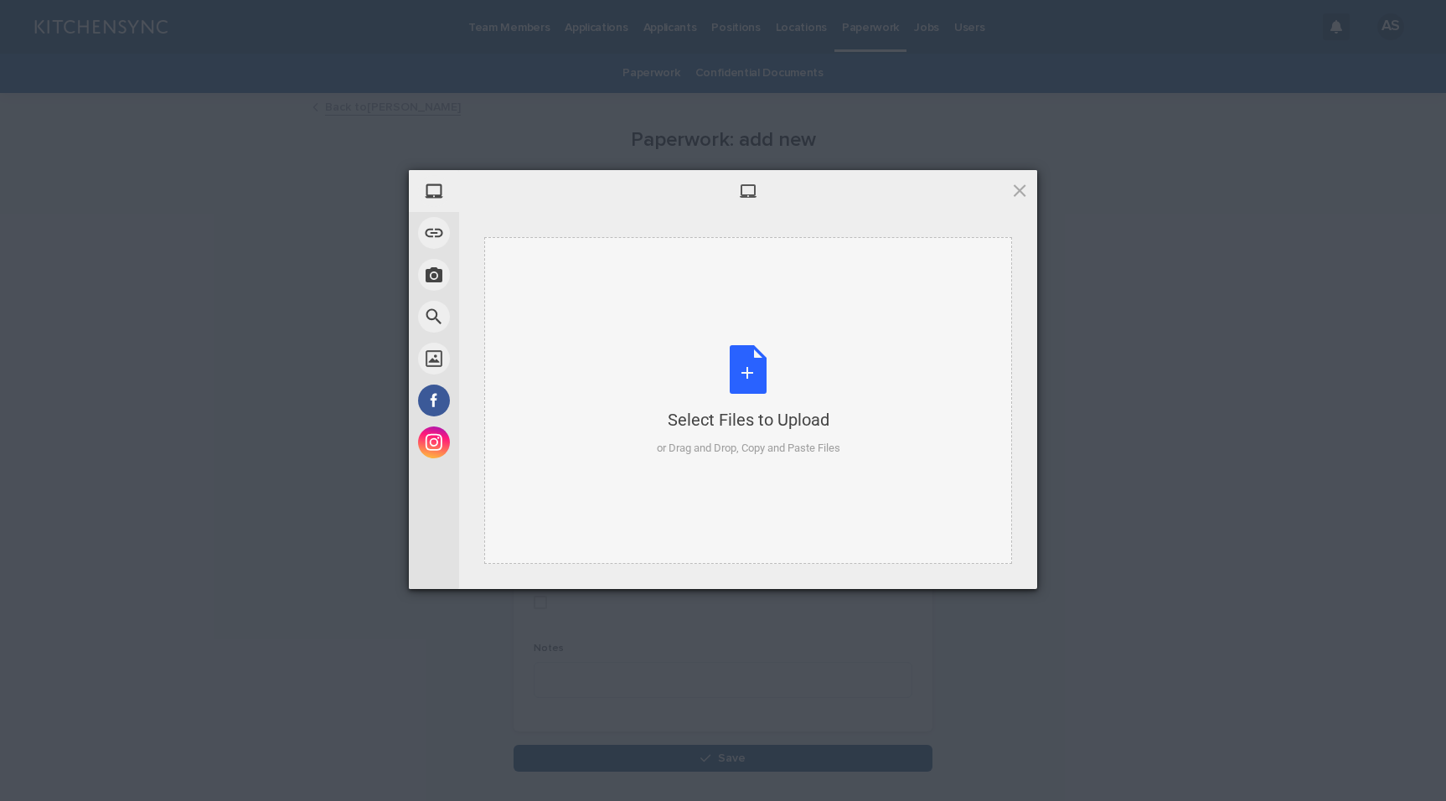
click at [753, 363] on div "Select Files to Upload or Drag and Drop, Copy and Paste Files" at bounding box center [748, 400] width 183 height 111
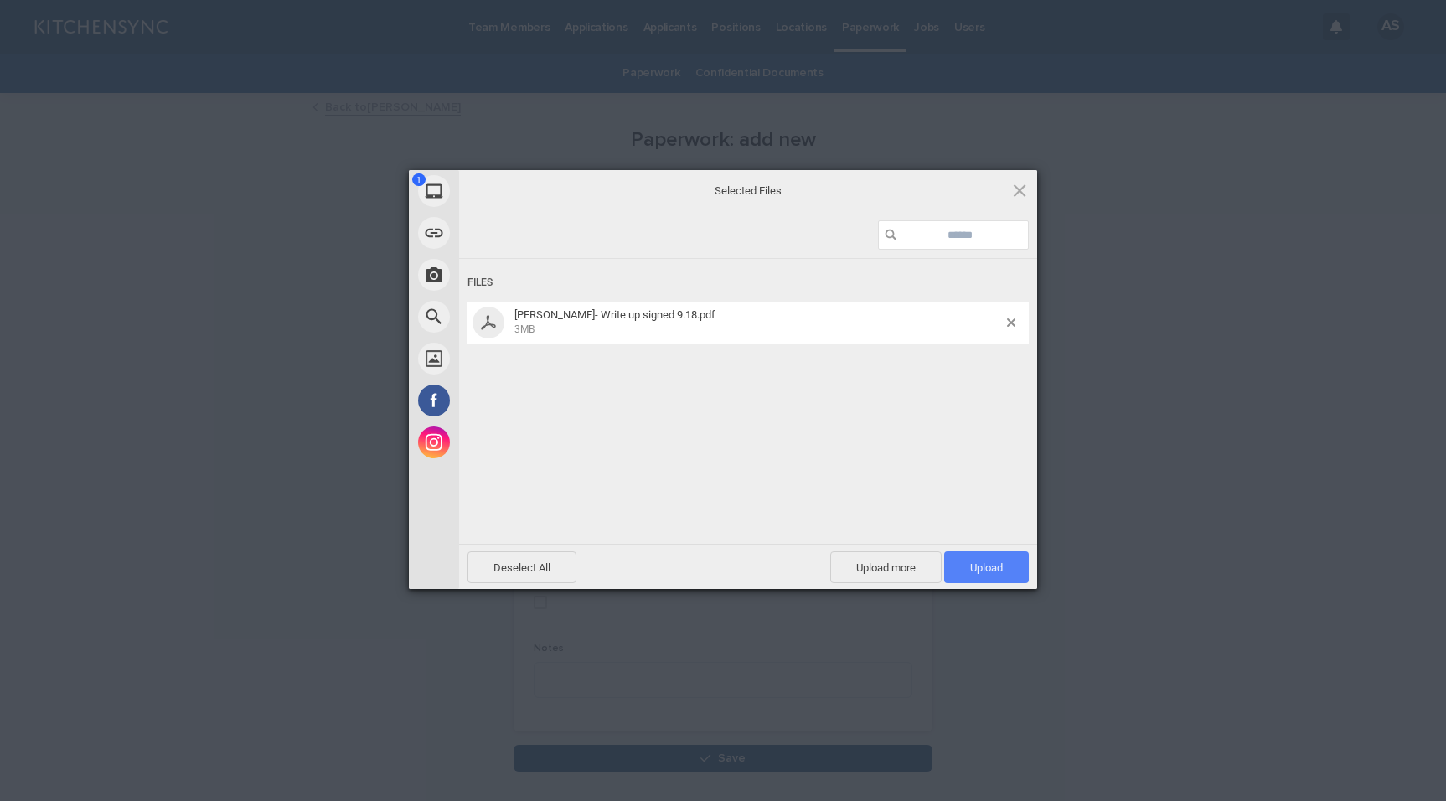
click at [995, 574] on span "Upload 1" at bounding box center [986, 567] width 85 height 32
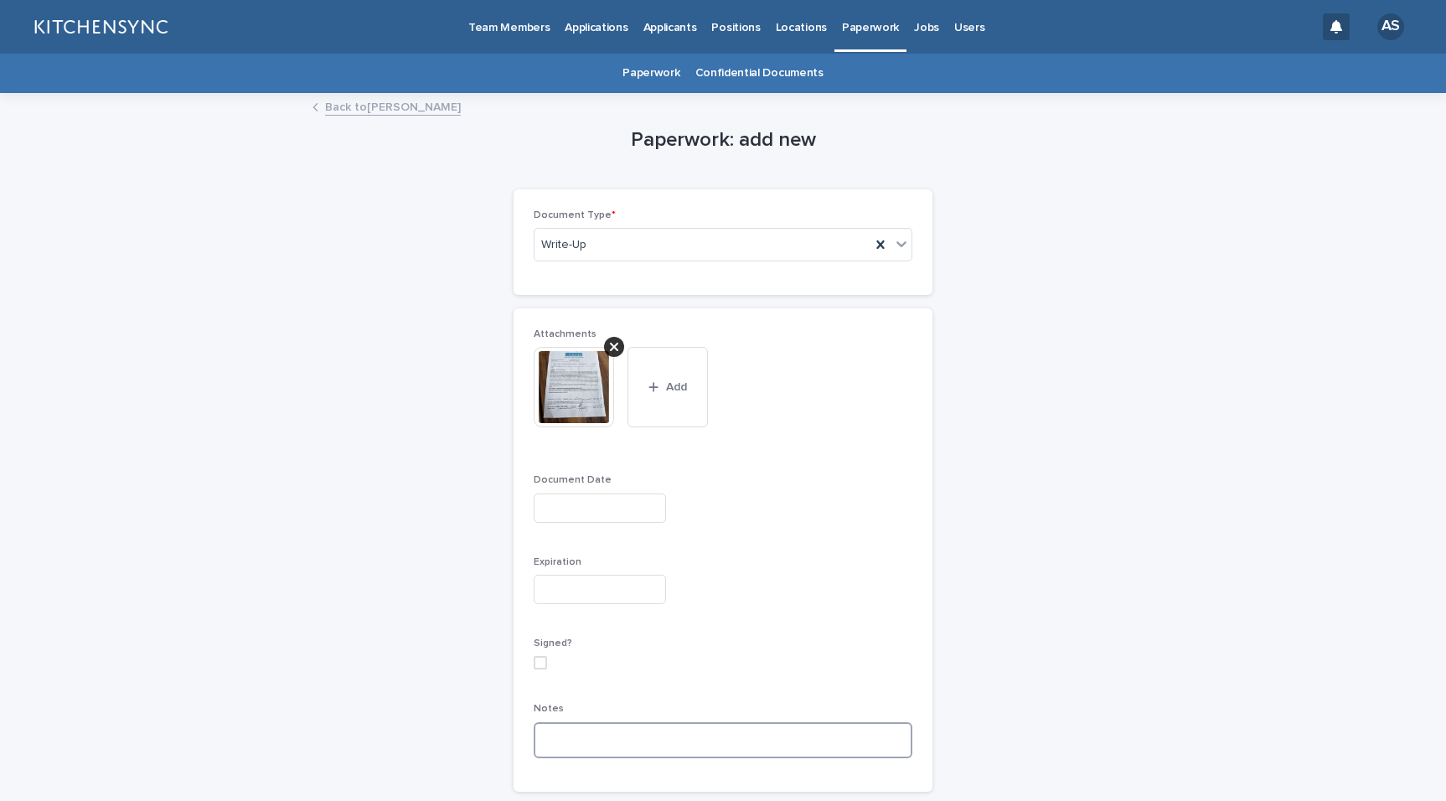
click at [674, 743] on textarea at bounding box center [722, 740] width 379 height 36
paste textarea "**********"
type textarea "**********"
click at [575, 512] on input "text" at bounding box center [599, 507] width 132 height 29
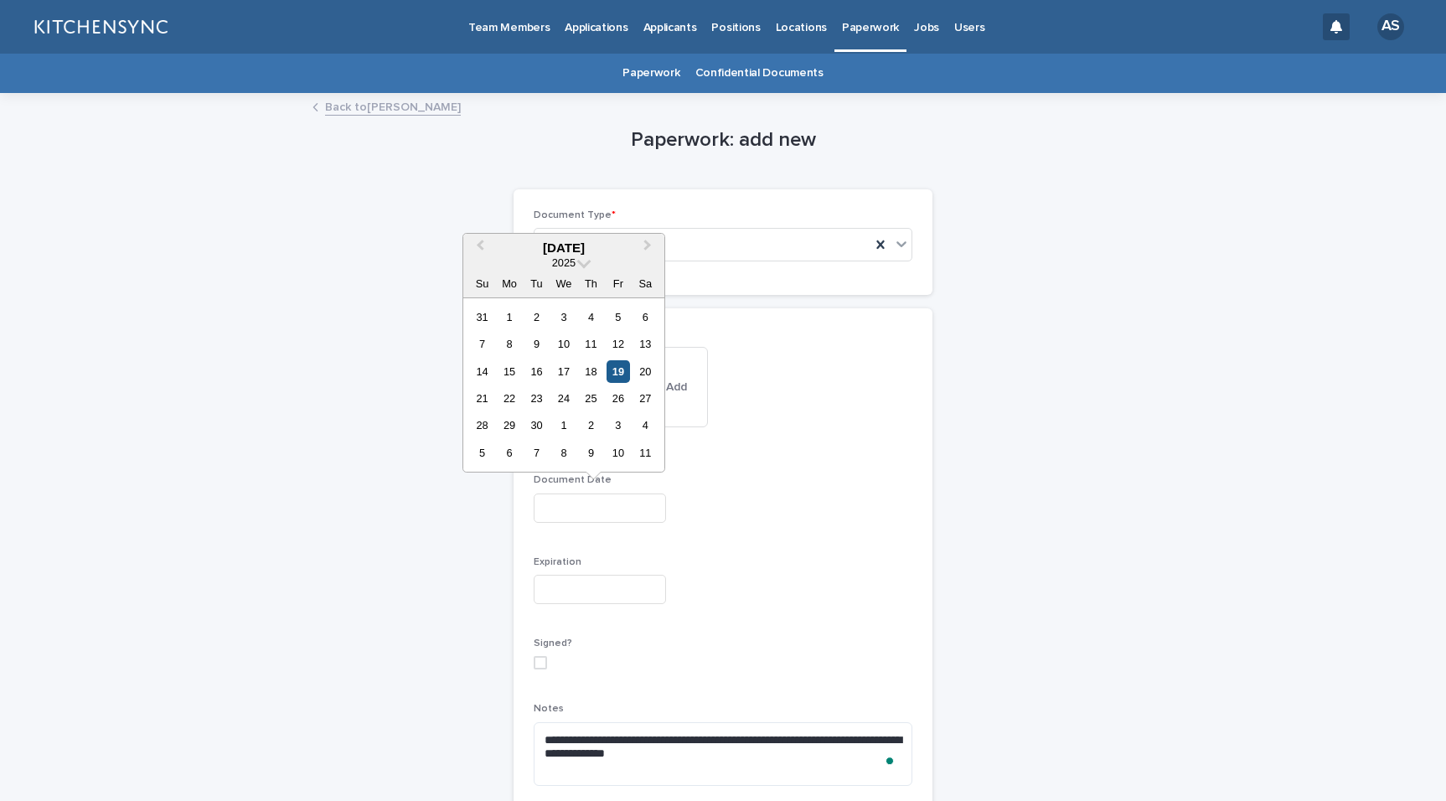
click at [611, 374] on div "19" at bounding box center [617, 371] width 23 height 23
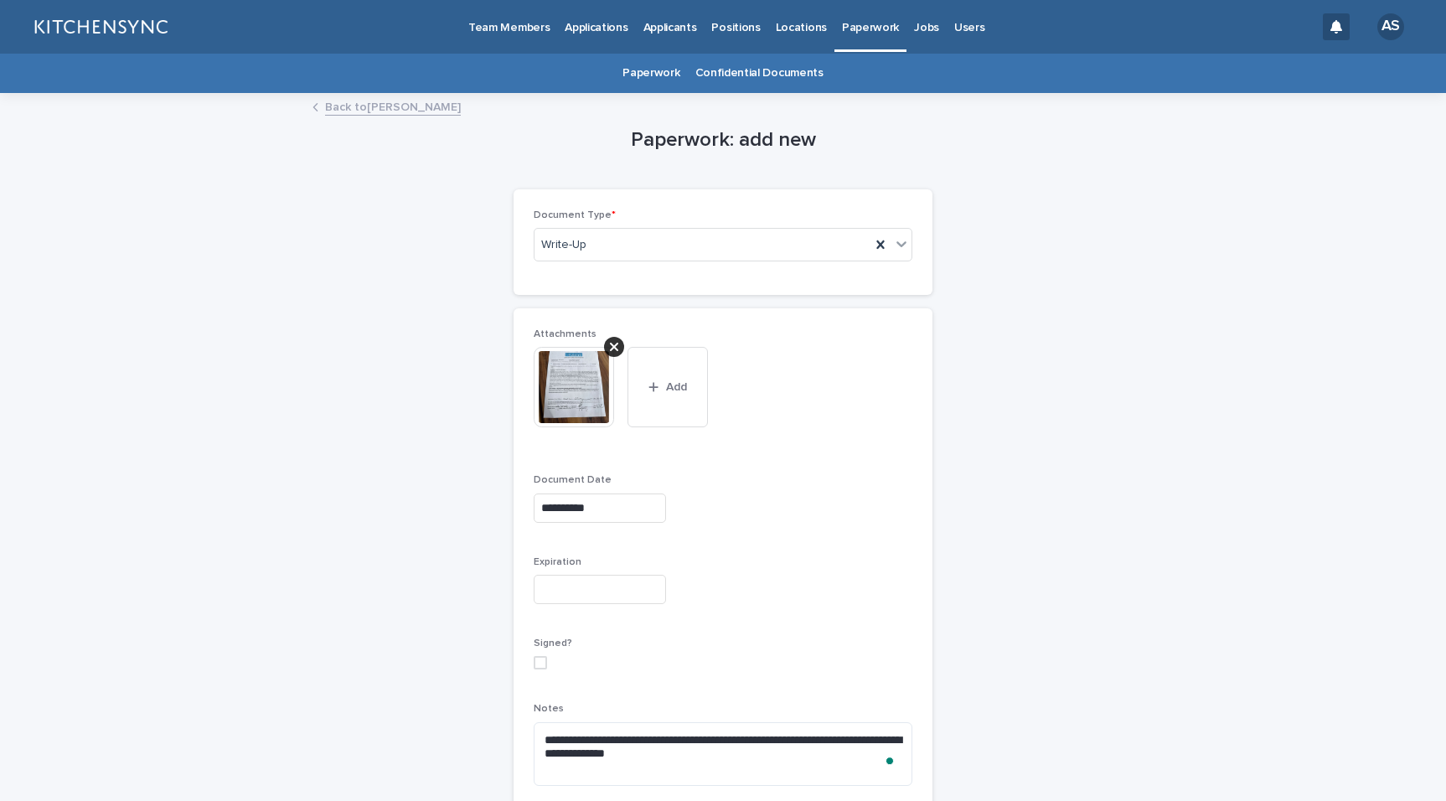
click at [584, 508] on input "**********" at bounding box center [599, 507] width 132 height 29
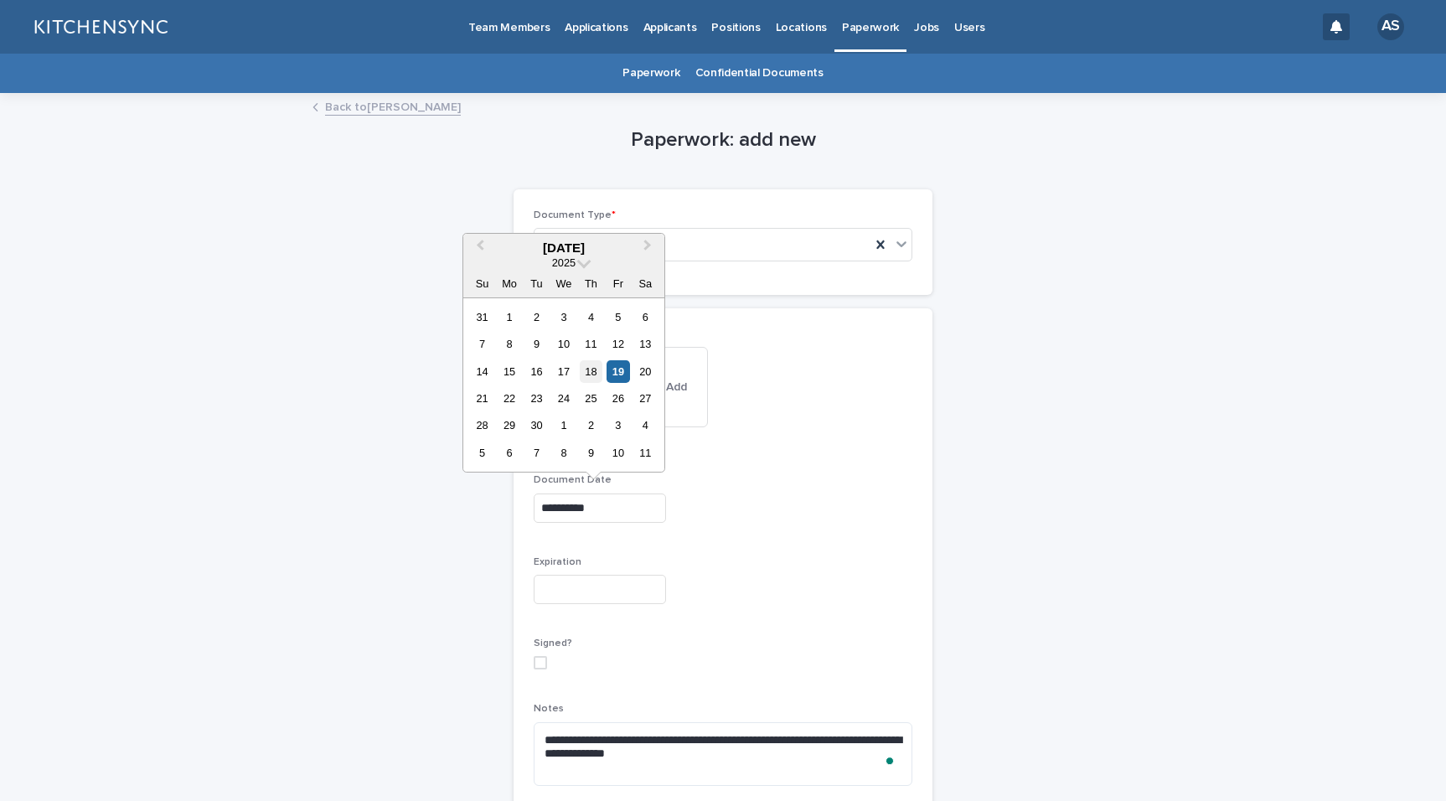
click at [595, 377] on div "18" at bounding box center [591, 371] width 23 height 23
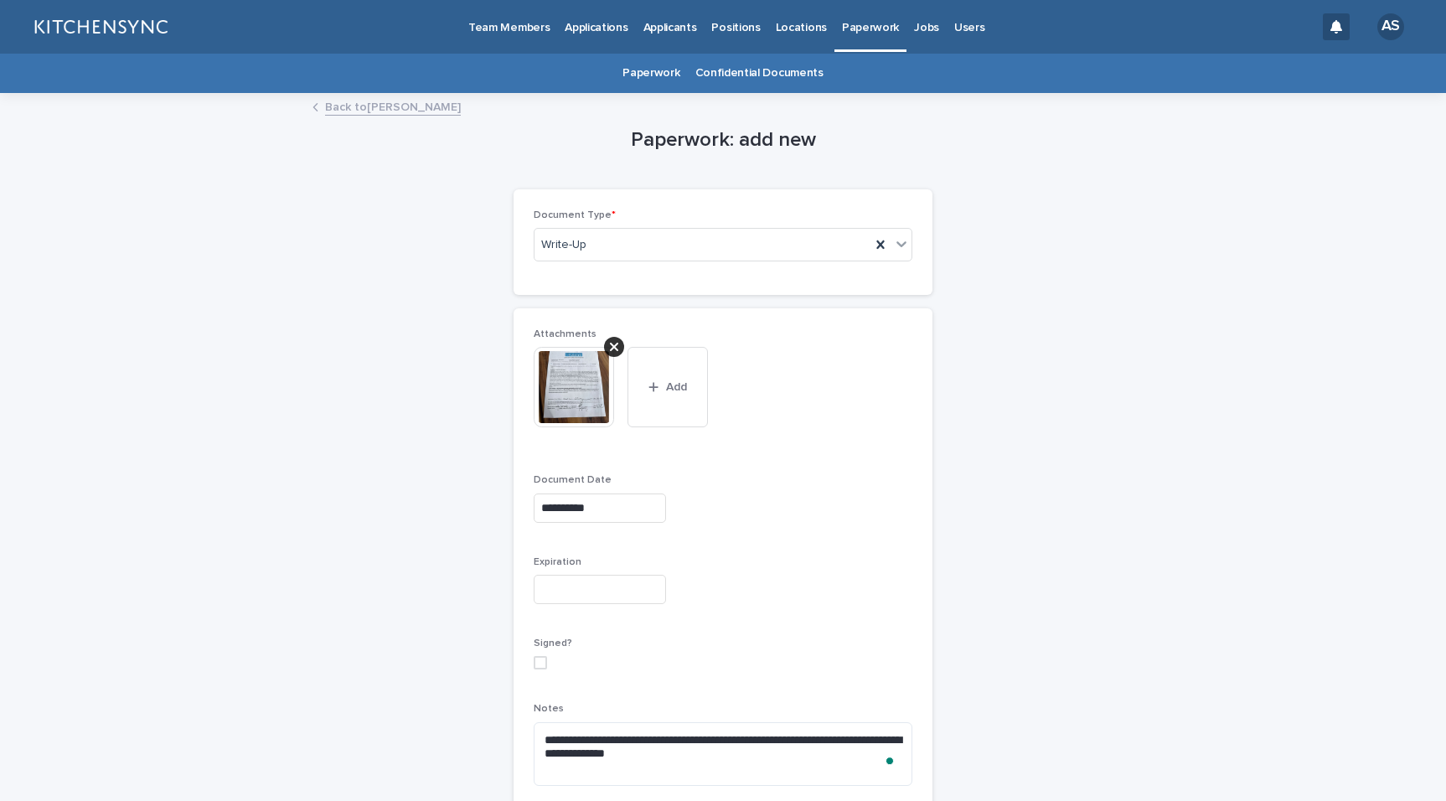
type input "**********"
click at [793, 540] on div "**********" at bounding box center [722, 563] width 379 height 471
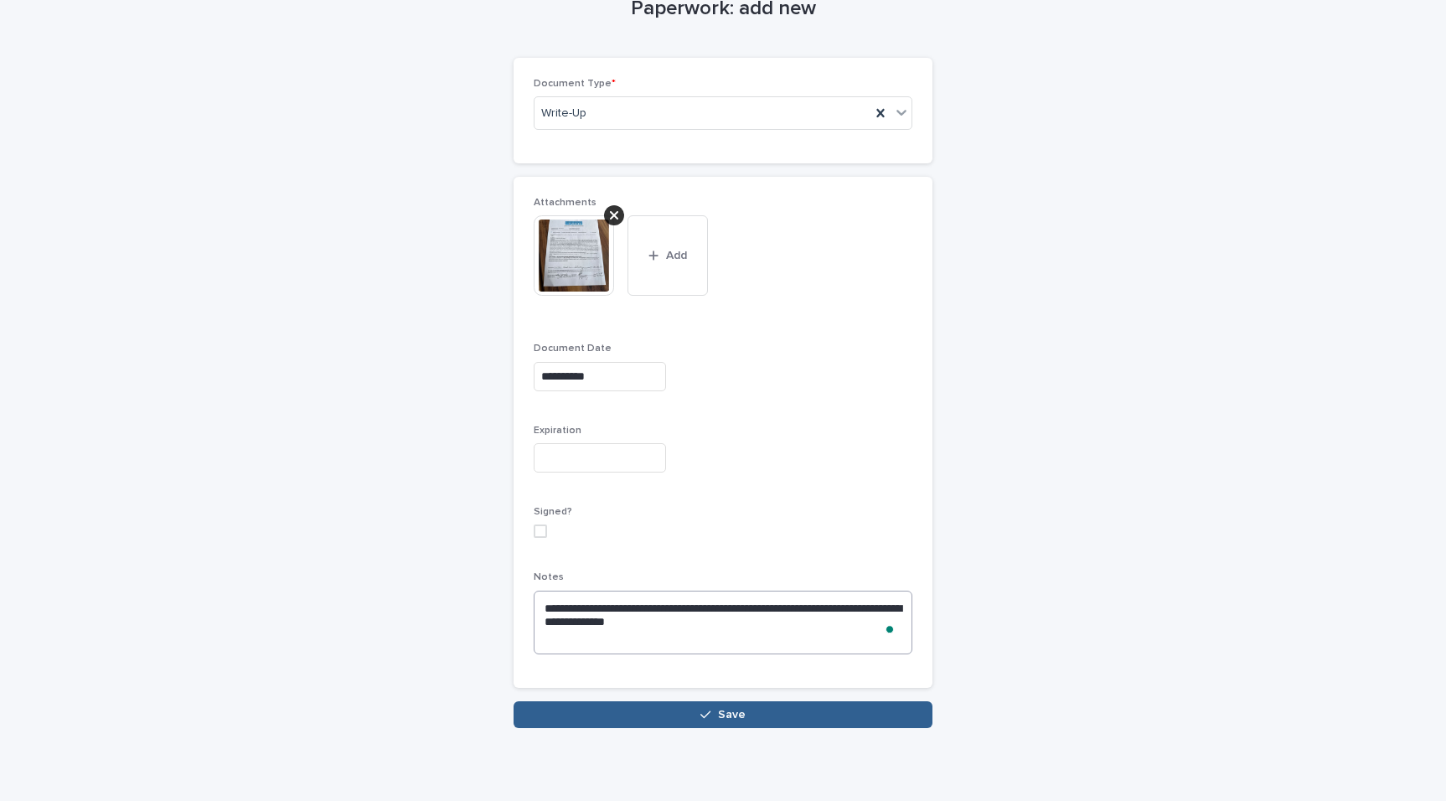
scroll to position [142, 0]
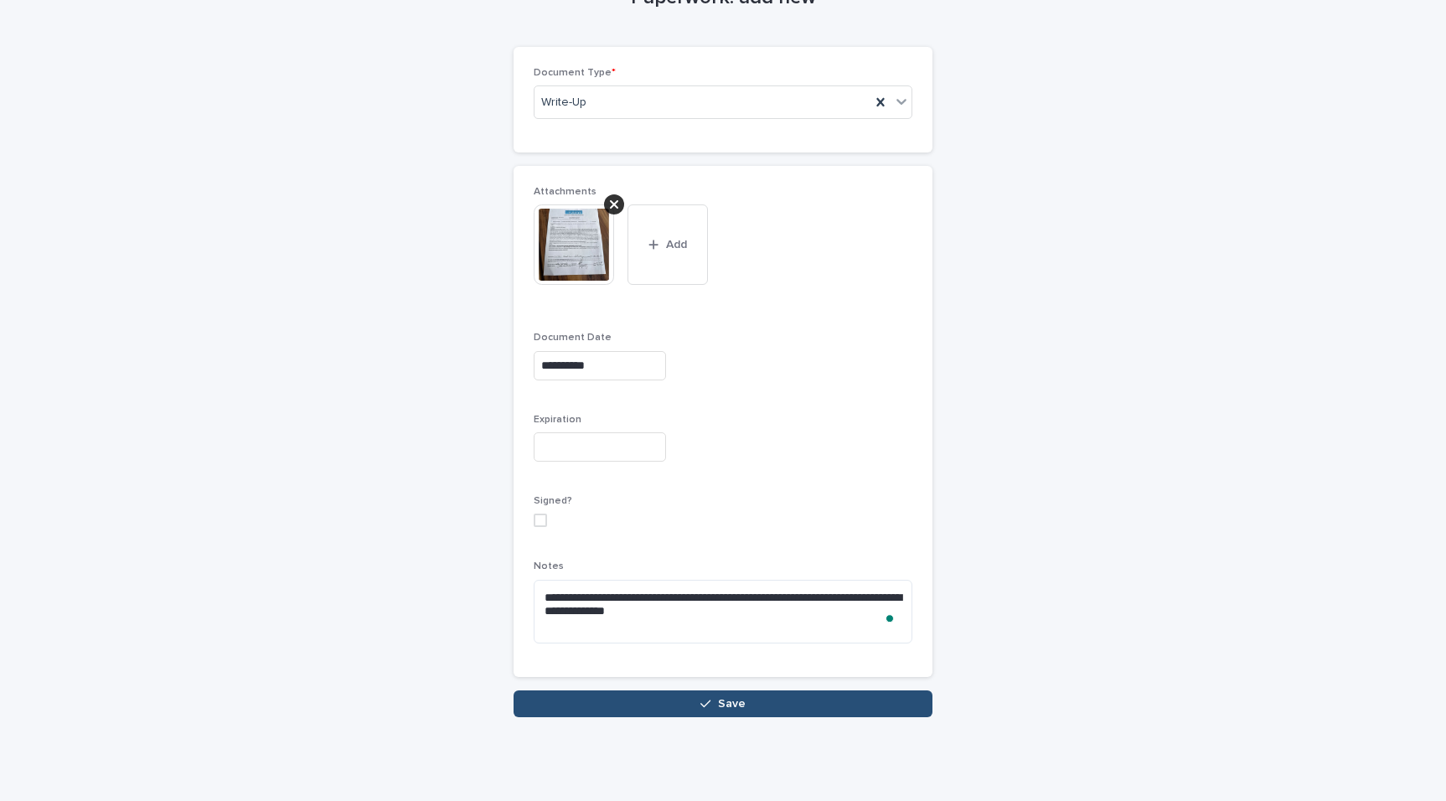
click at [802, 709] on button "Save" at bounding box center [722, 703] width 419 height 27
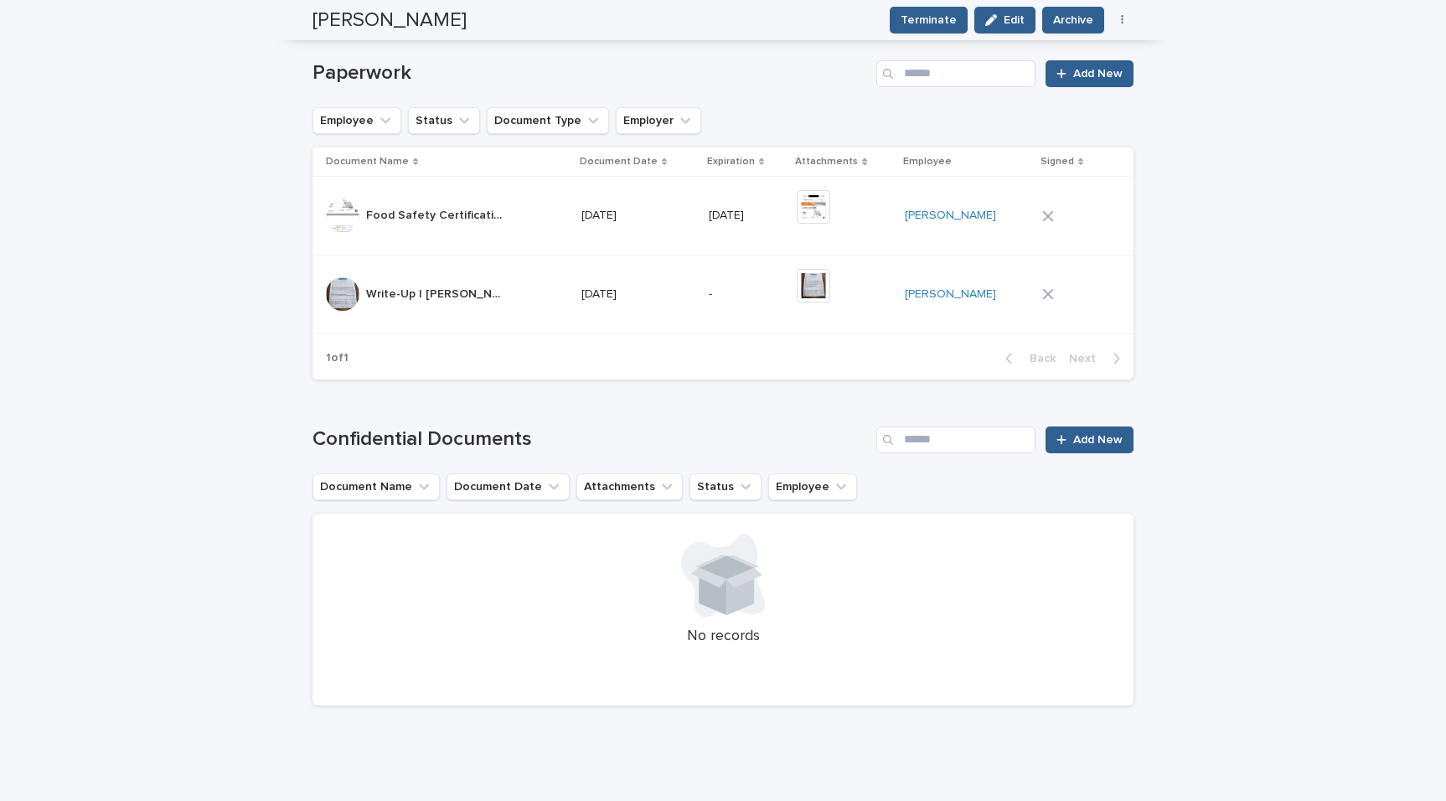
scroll to position [1271, 0]
